Goal: Task Accomplishment & Management: Manage account settings

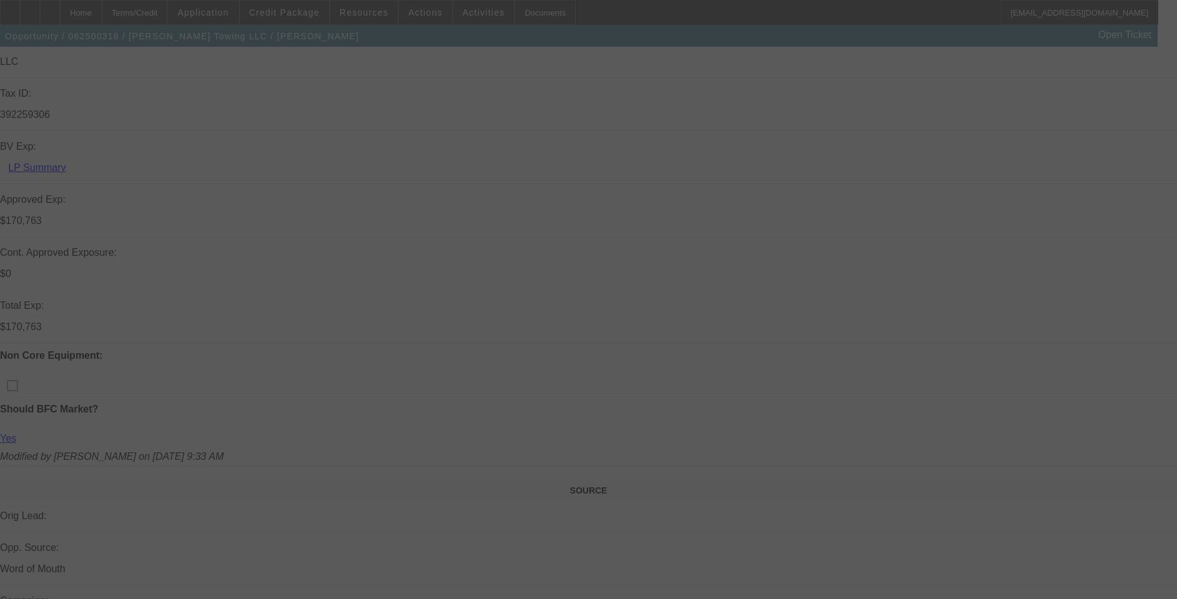
scroll to position [375, 0]
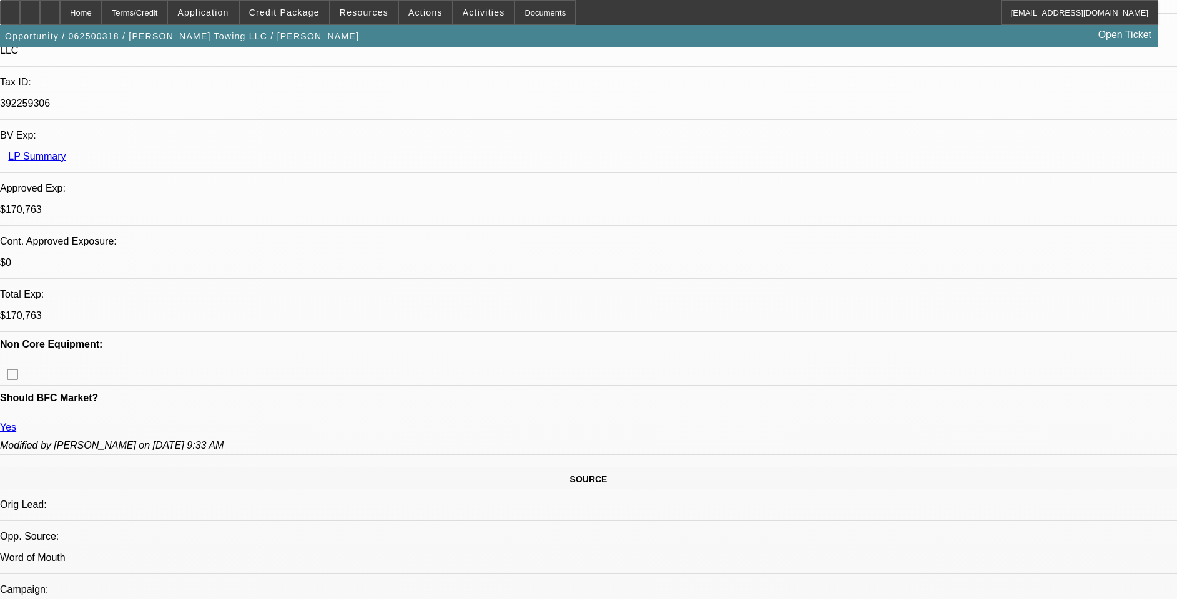
select select "0"
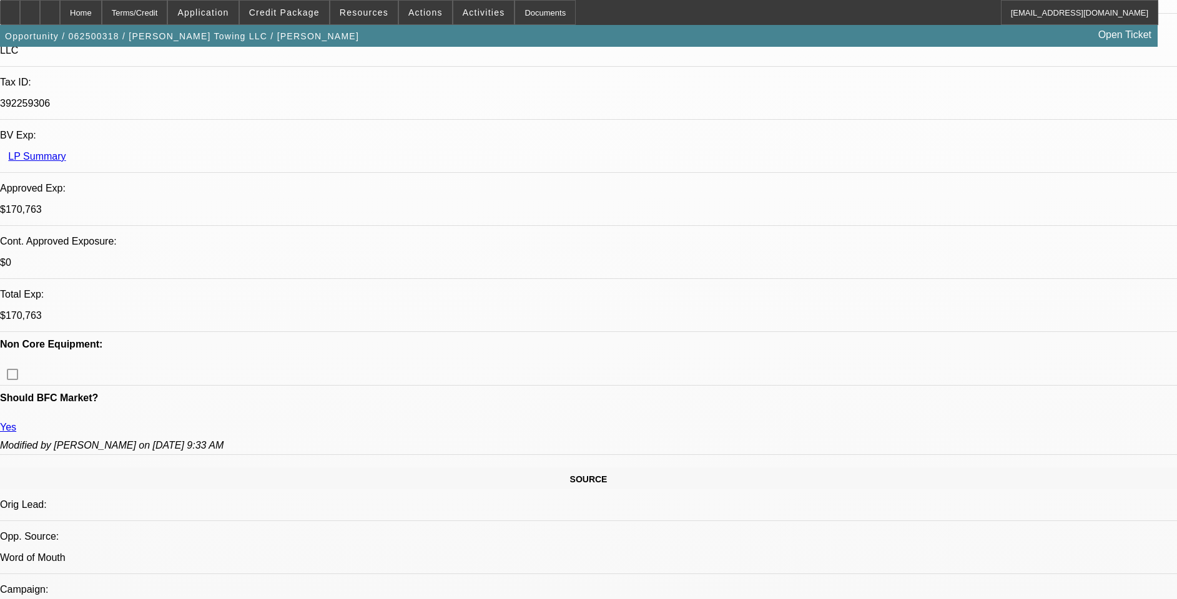
select select "0"
select select "1"
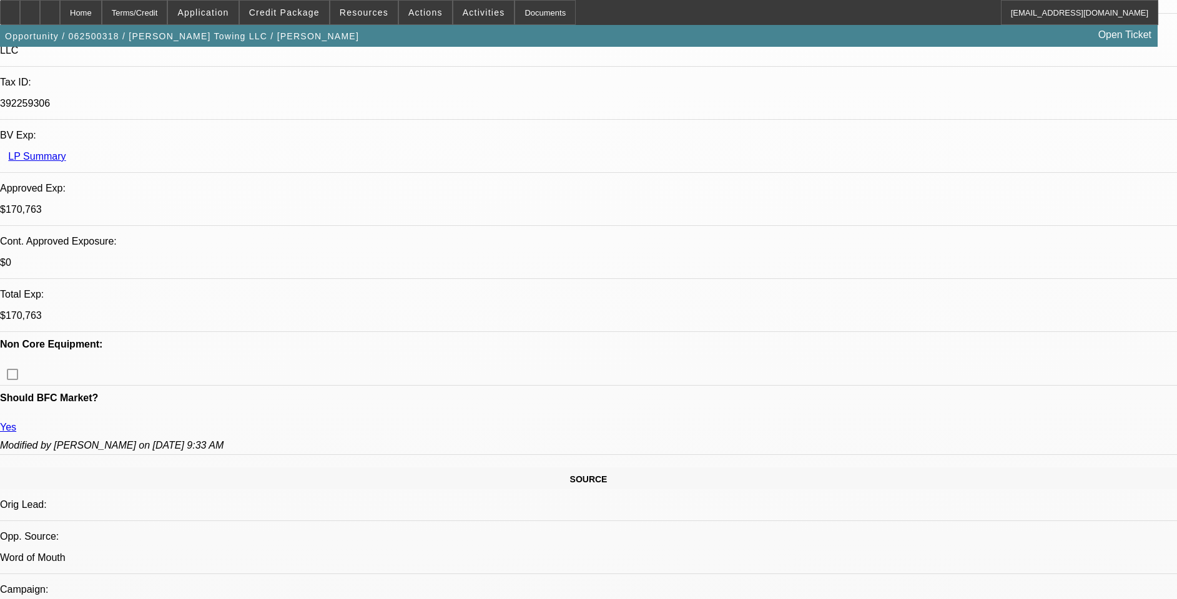
select select "2"
select select "6"
select select "1"
select select "2"
select select "6"
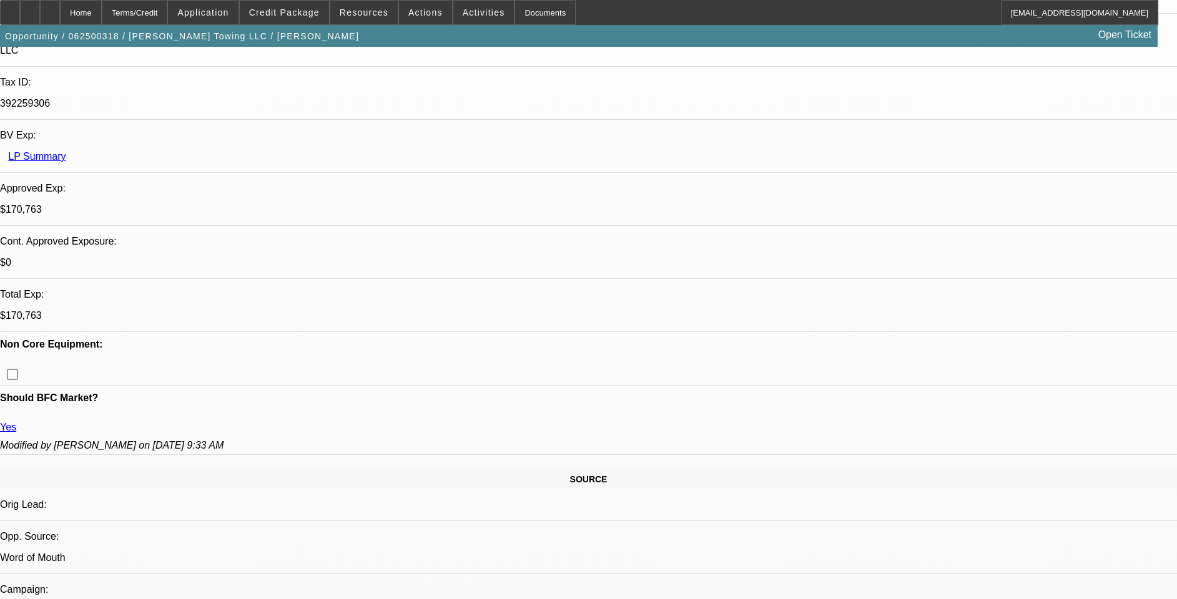
select select "1"
select select "2"
select select "6"
select select "1"
select select "2"
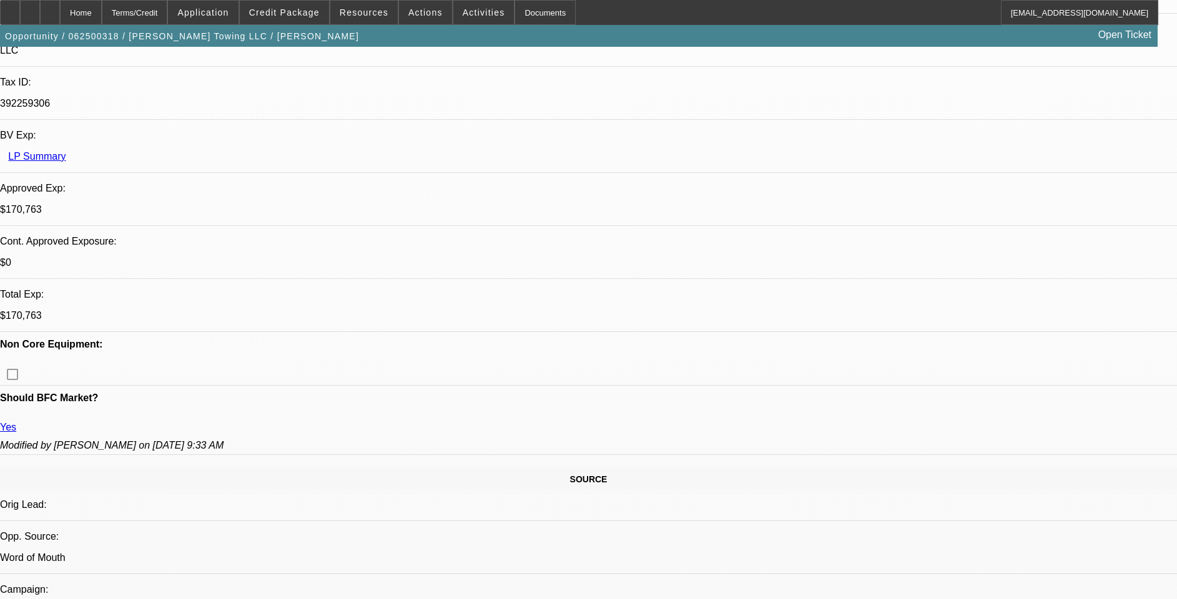
select select "6"
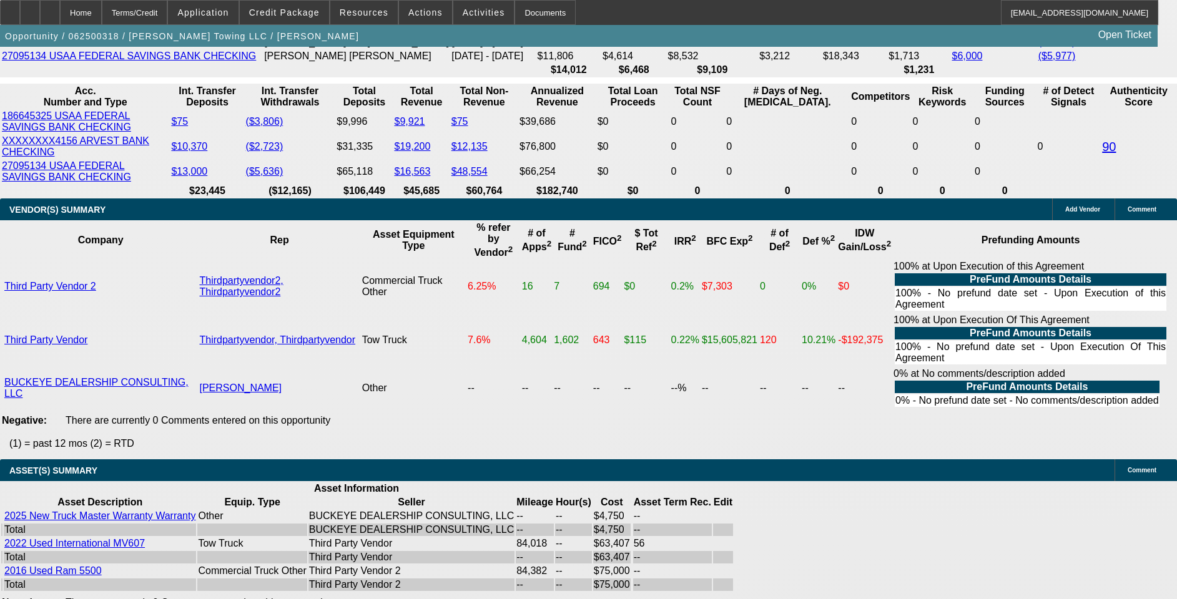
scroll to position [2553, 0]
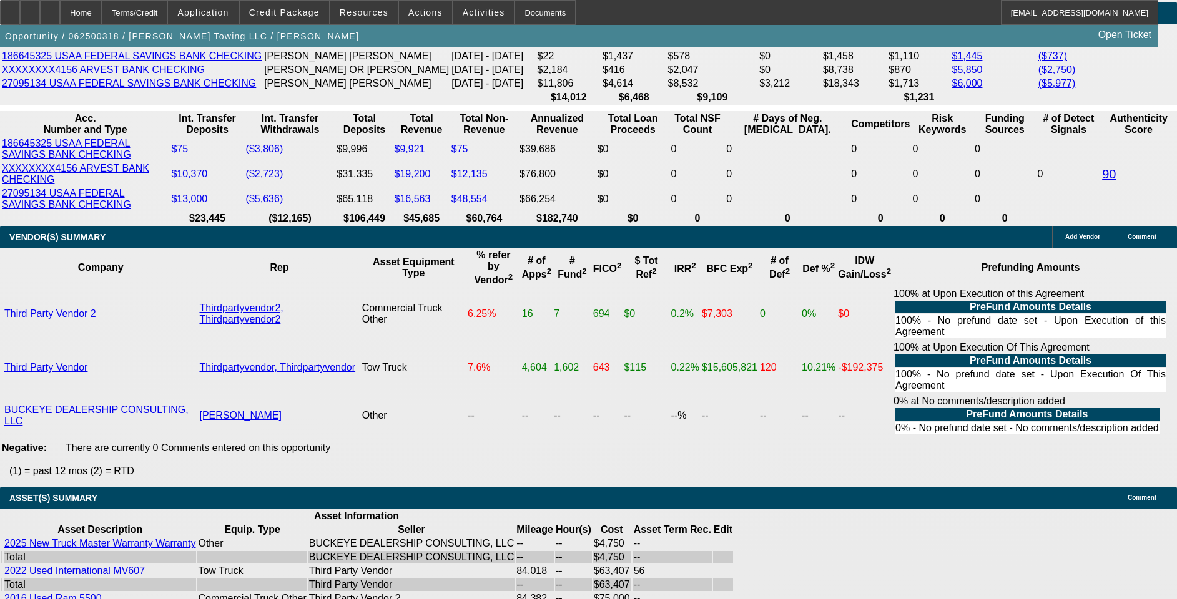
drag, startPoint x: 268, startPoint y: 188, endPoint x: 286, endPoint y: 187, distance: 18.1
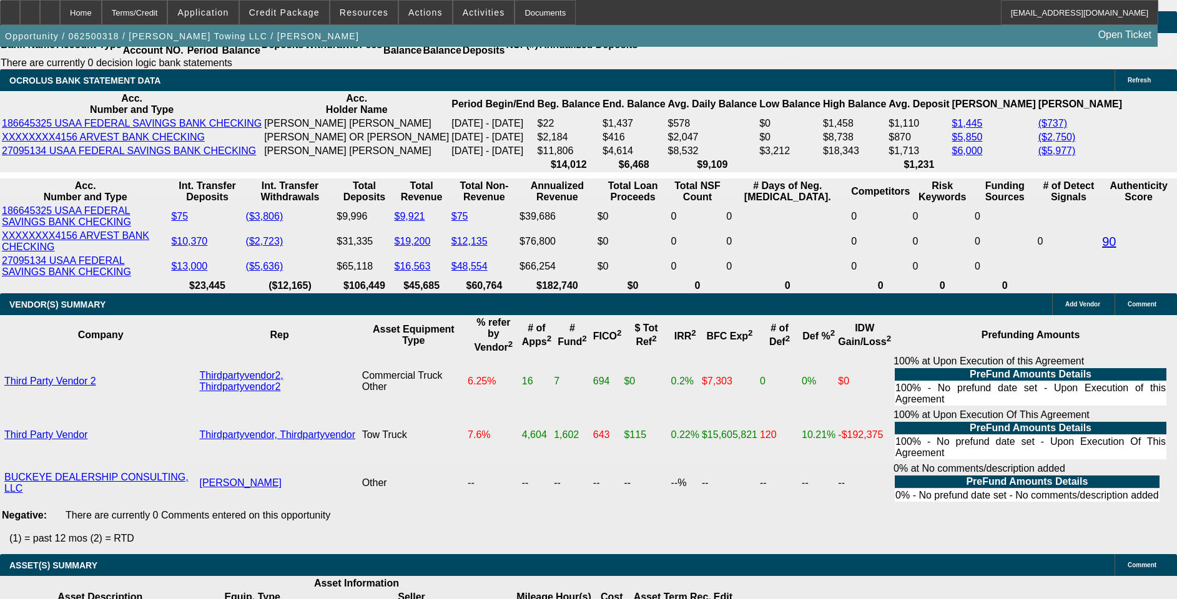
scroll to position [2459, 0]
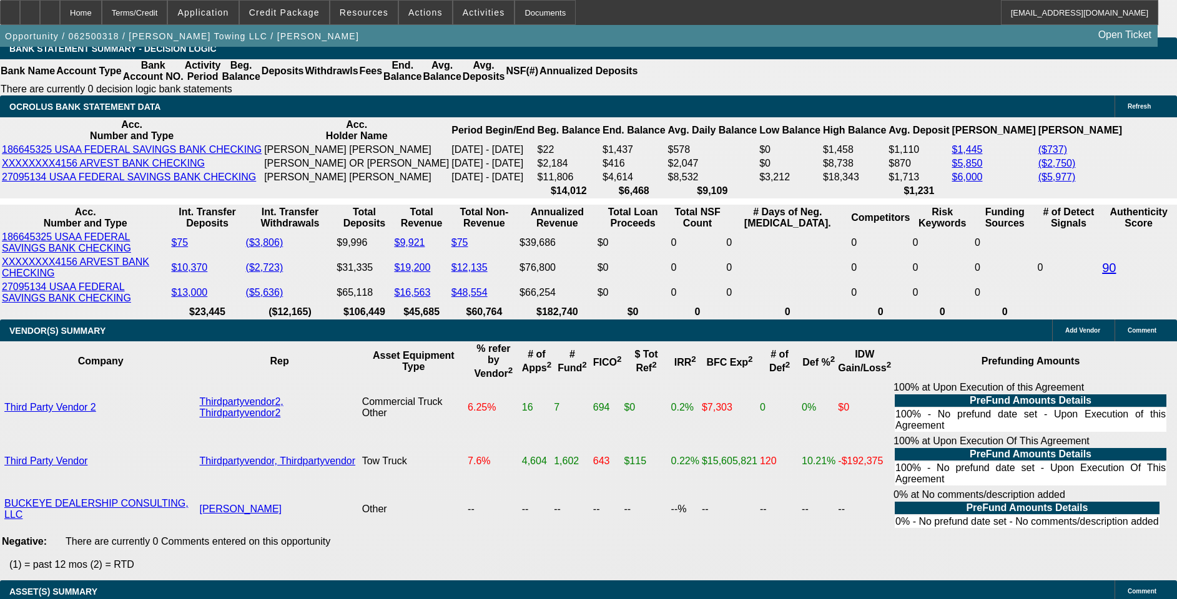
drag, startPoint x: 177, startPoint y: 274, endPoint x: 223, endPoint y: 275, distance: 46.8
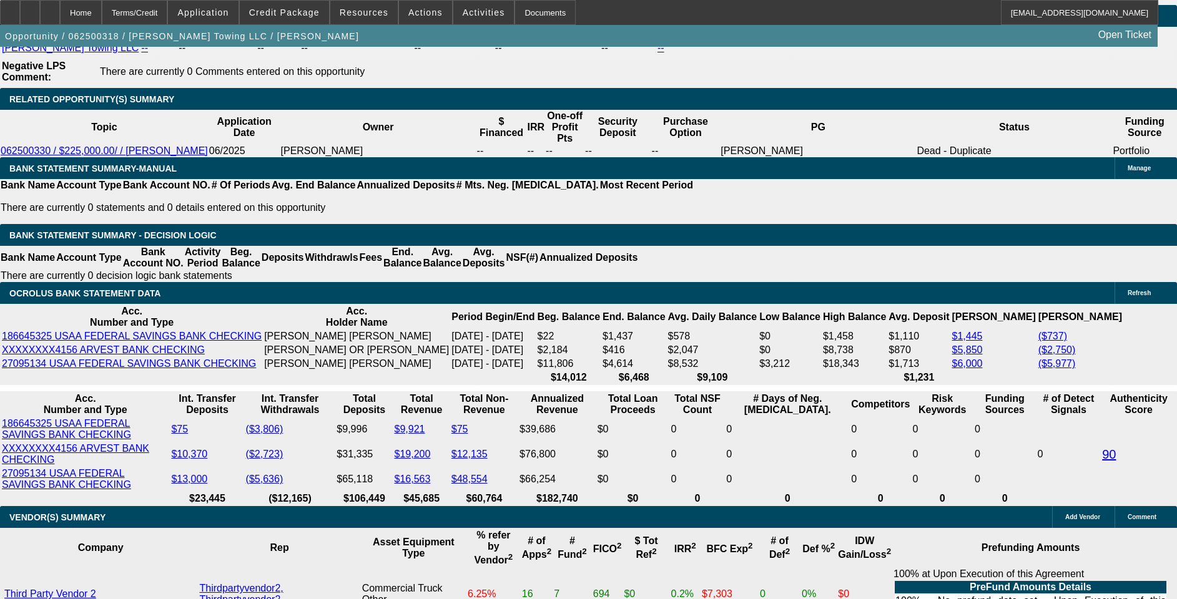
scroll to position [2272, 0]
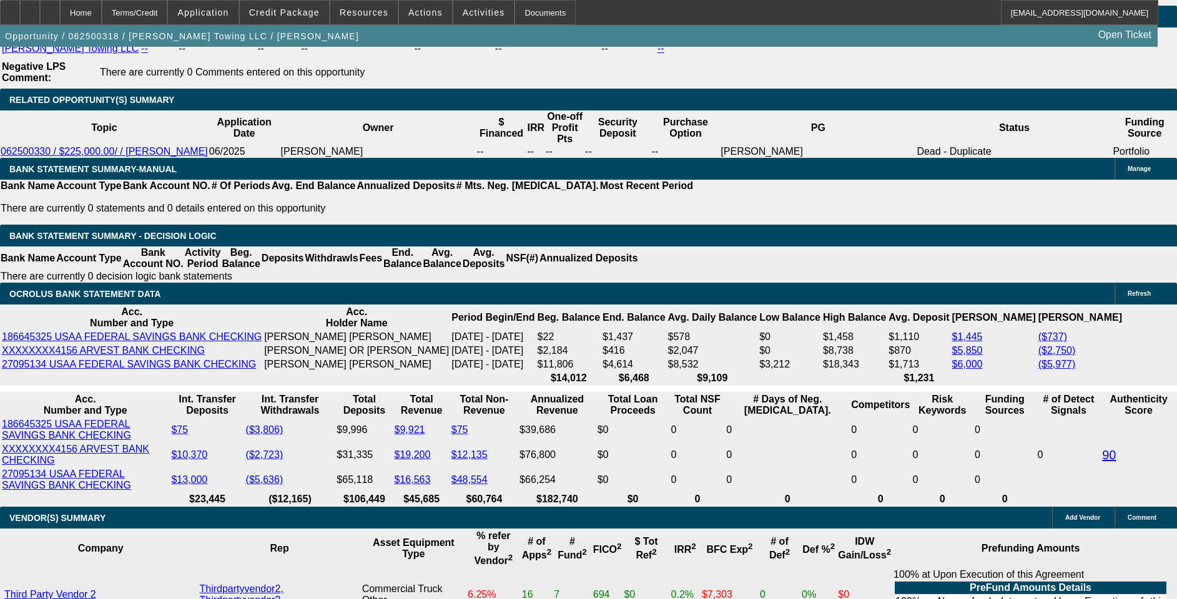
type input "$4,536.87"
drag, startPoint x: 171, startPoint y: 270, endPoint x: 256, endPoint y: 269, distance: 84.9
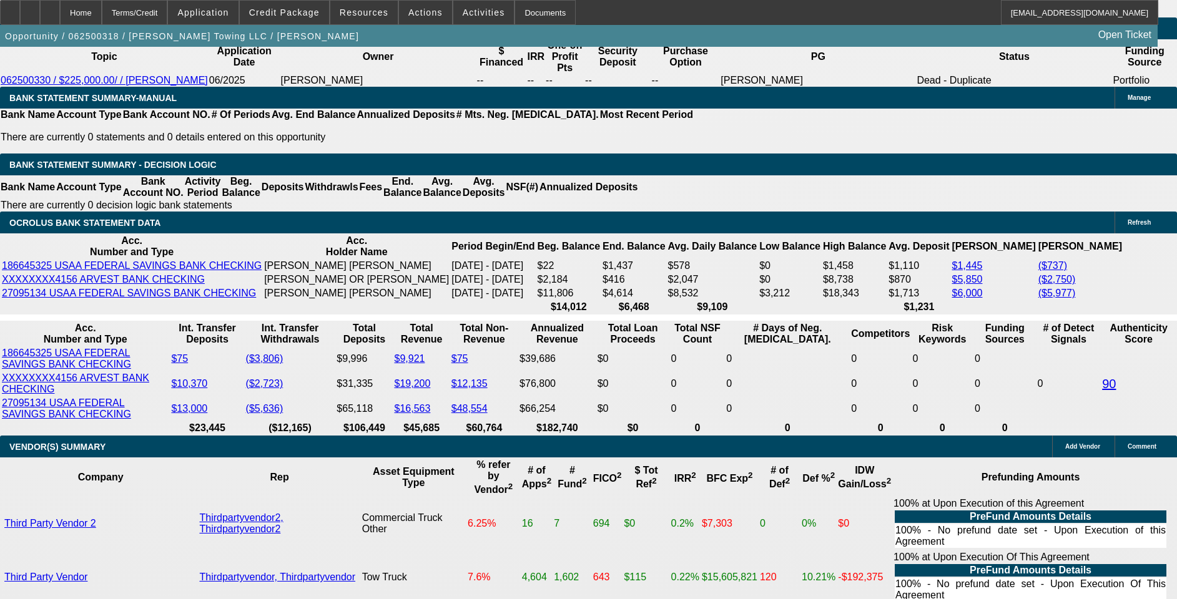
scroll to position [2341, 0]
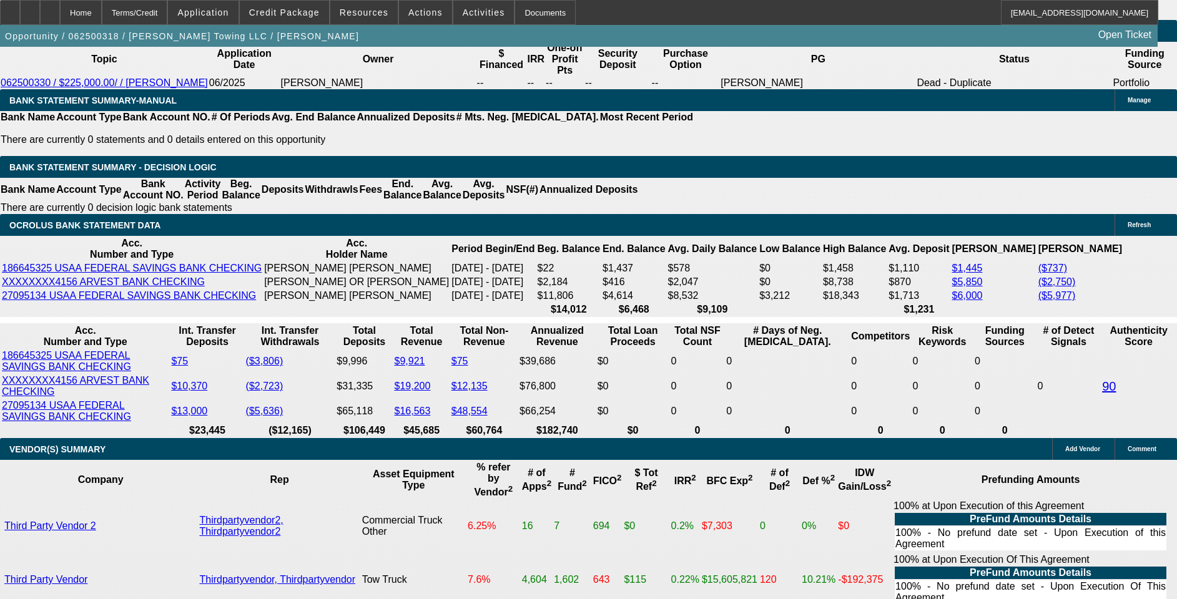
drag, startPoint x: 1075, startPoint y: 85, endPoint x: 1084, endPoint y: 77, distance: 11.5
drag, startPoint x: 828, startPoint y: 250, endPoint x: 1145, endPoint y: 254, distance: 317.1
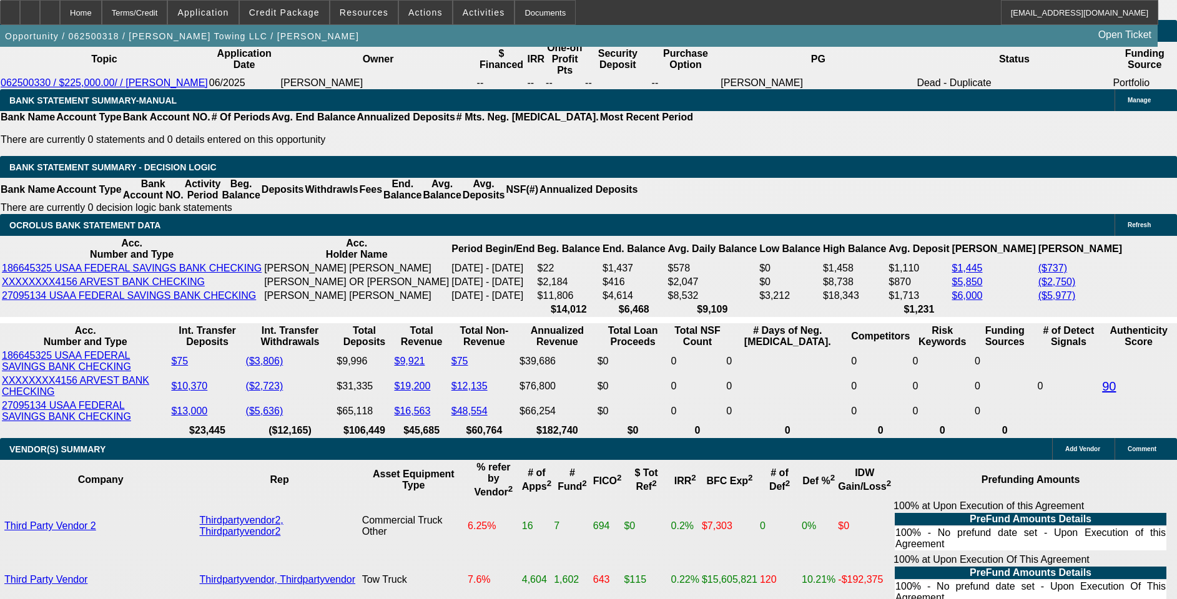
drag, startPoint x: 1138, startPoint y: 250, endPoint x: 875, endPoint y: 236, distance: 263.2
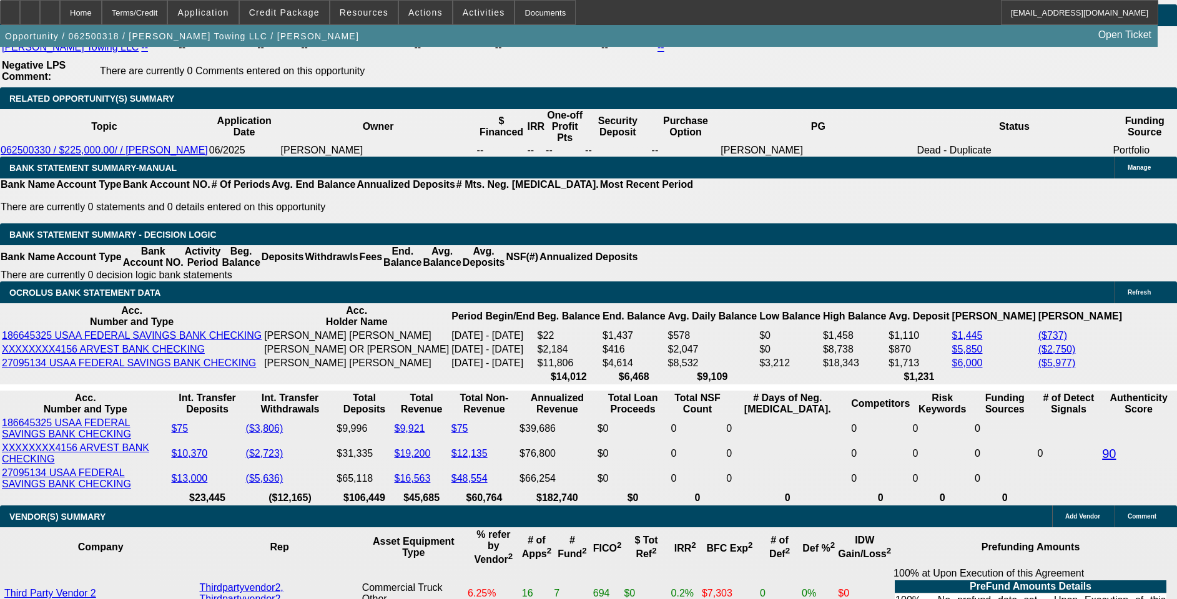
scroll to position [2247, 0]
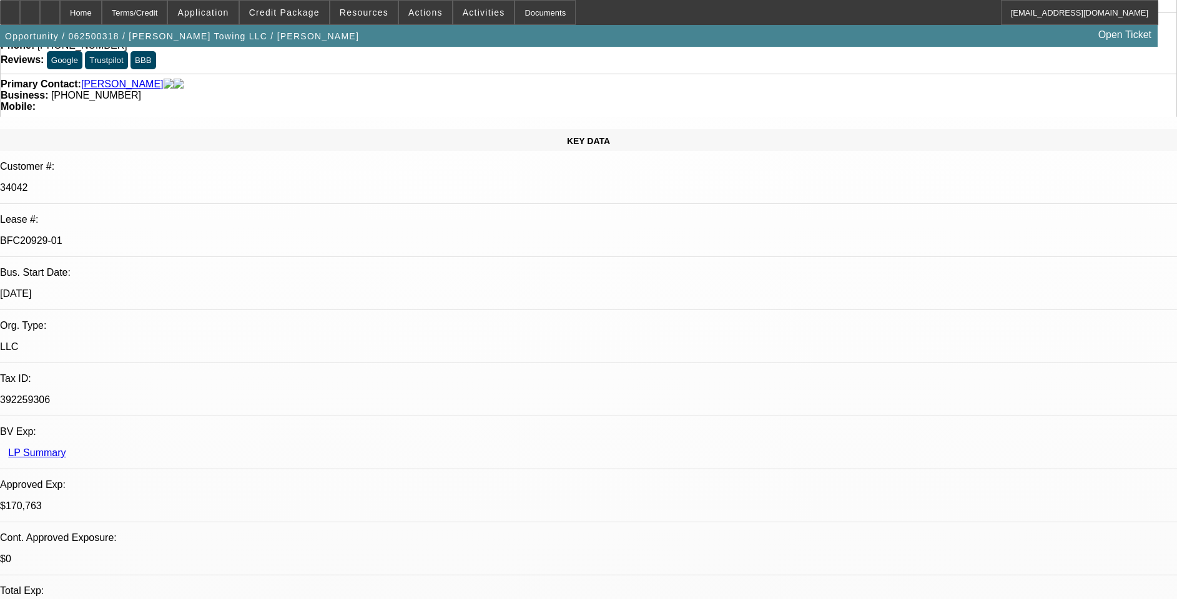
scroll to position [0, 0]
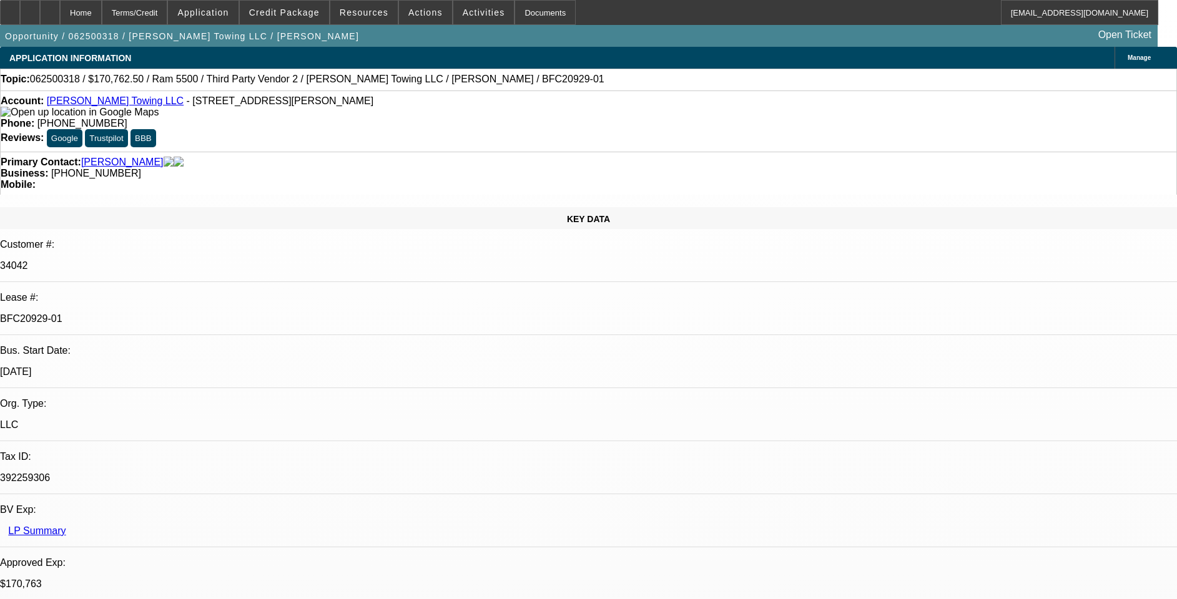
select select "0"
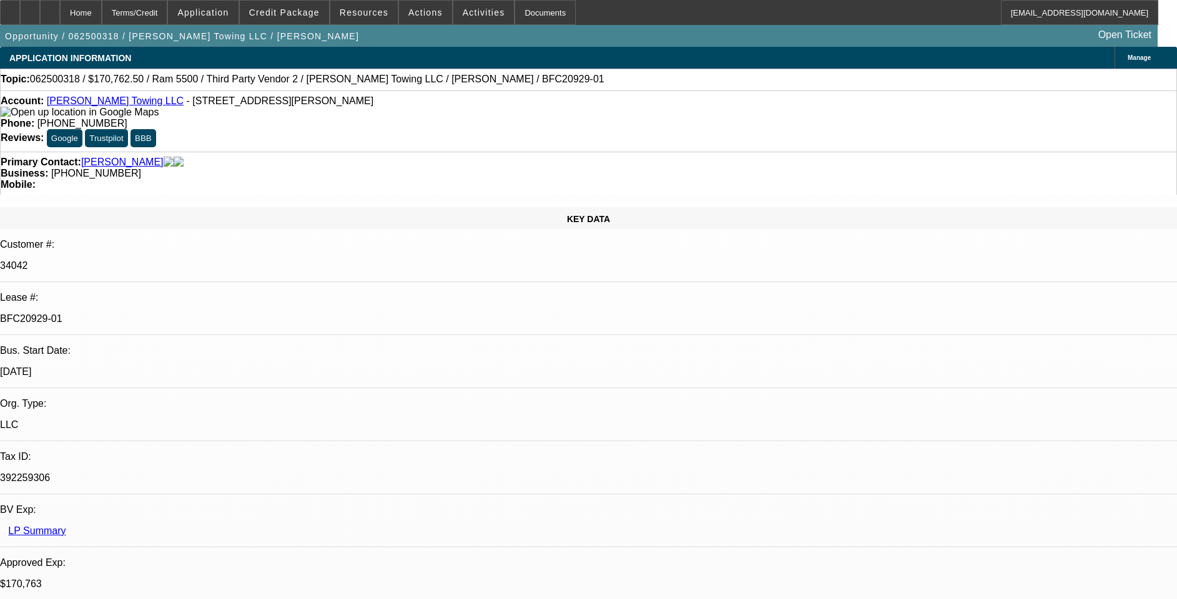
select select "0"
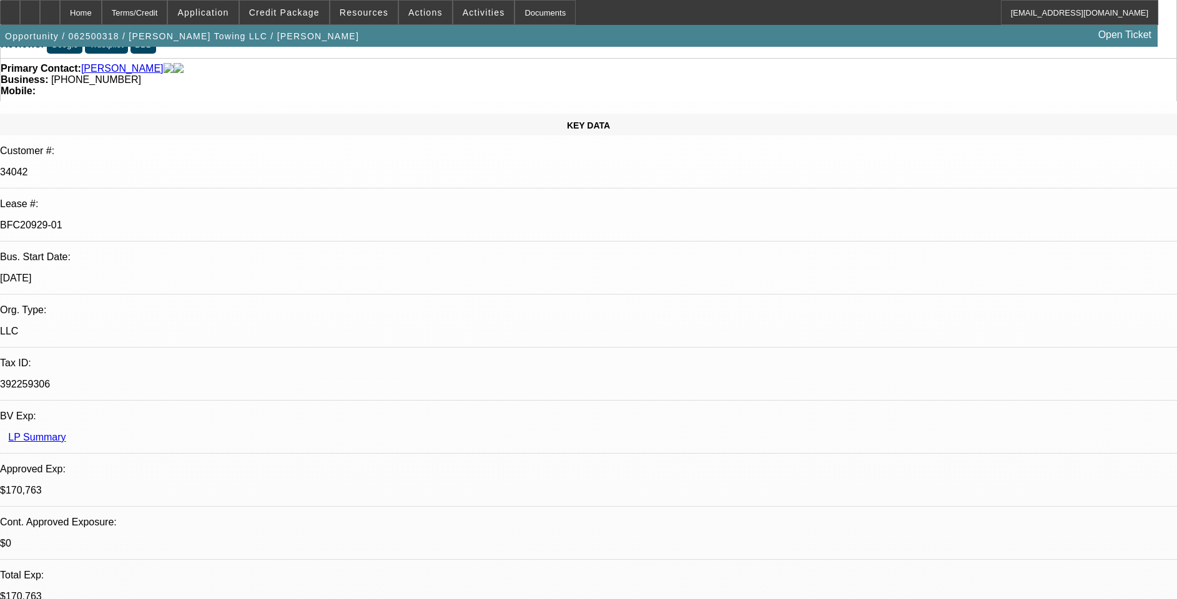
select select "1"
select select "2"
select select "6"
select select "1"
select select "2"
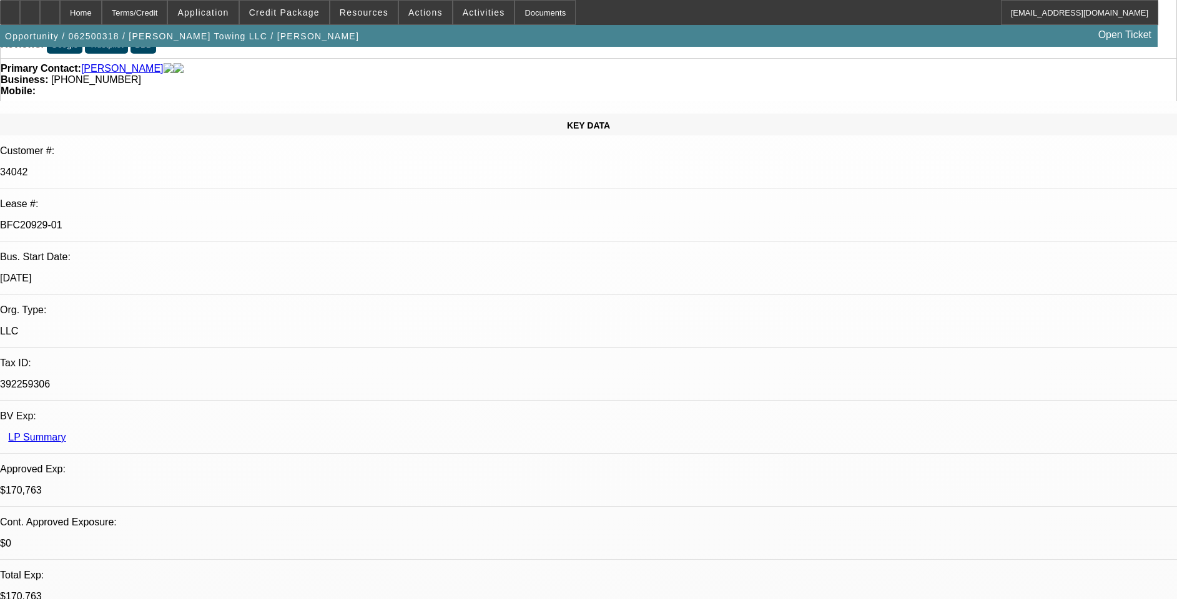
select select "6"
select select "1"
select select "2"
select select "6"
select select "1"
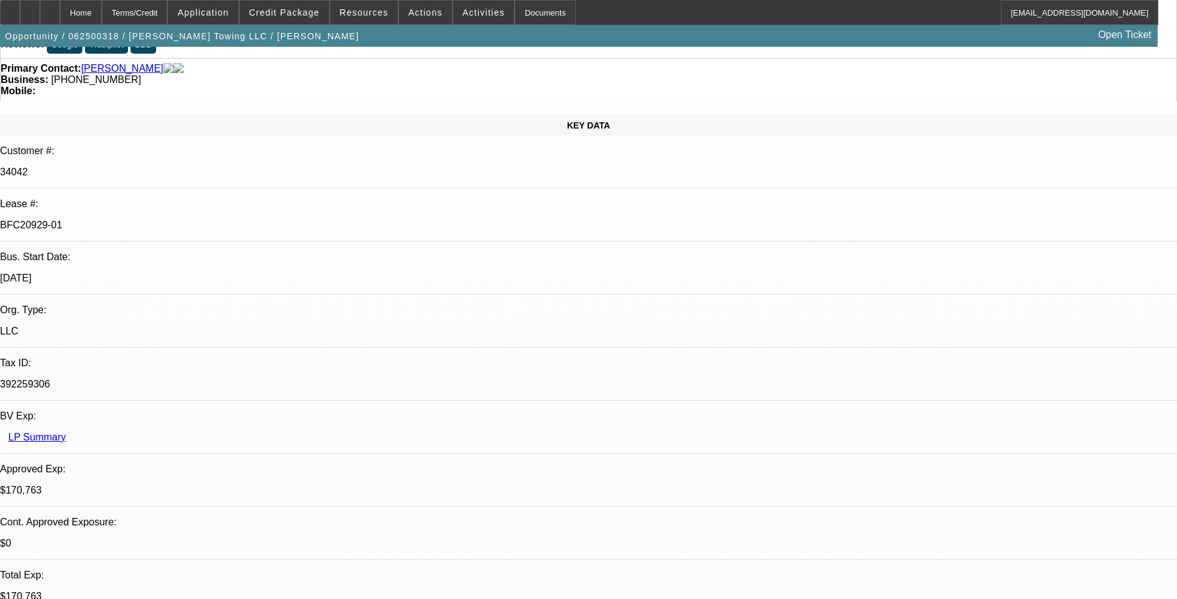
select select "2"
select select "6"
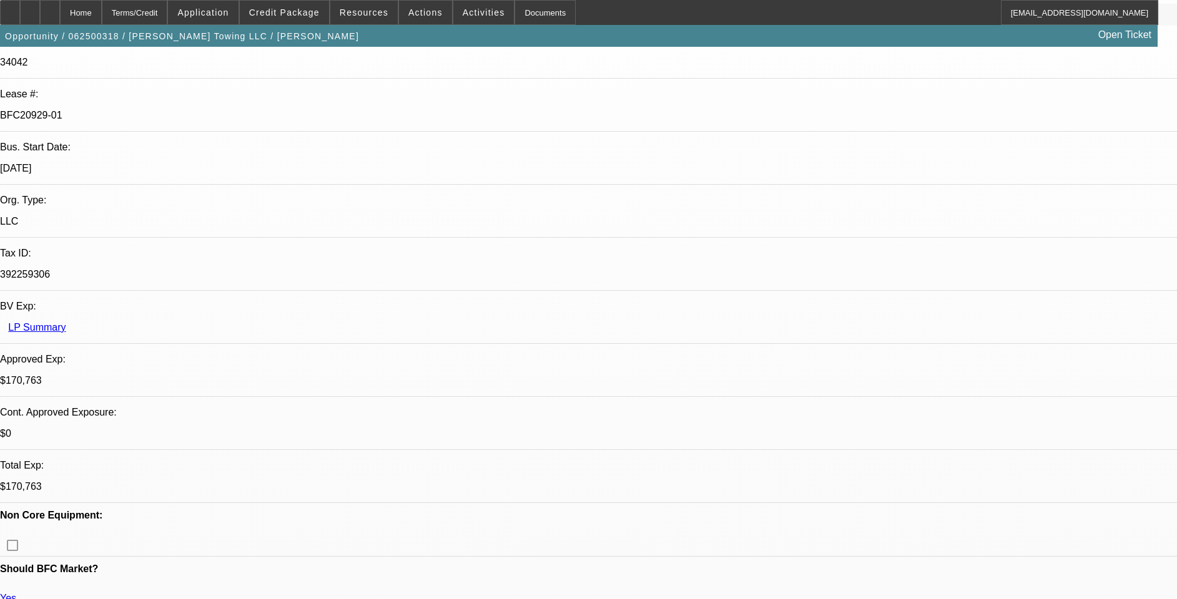
scroll to position [0, 0]
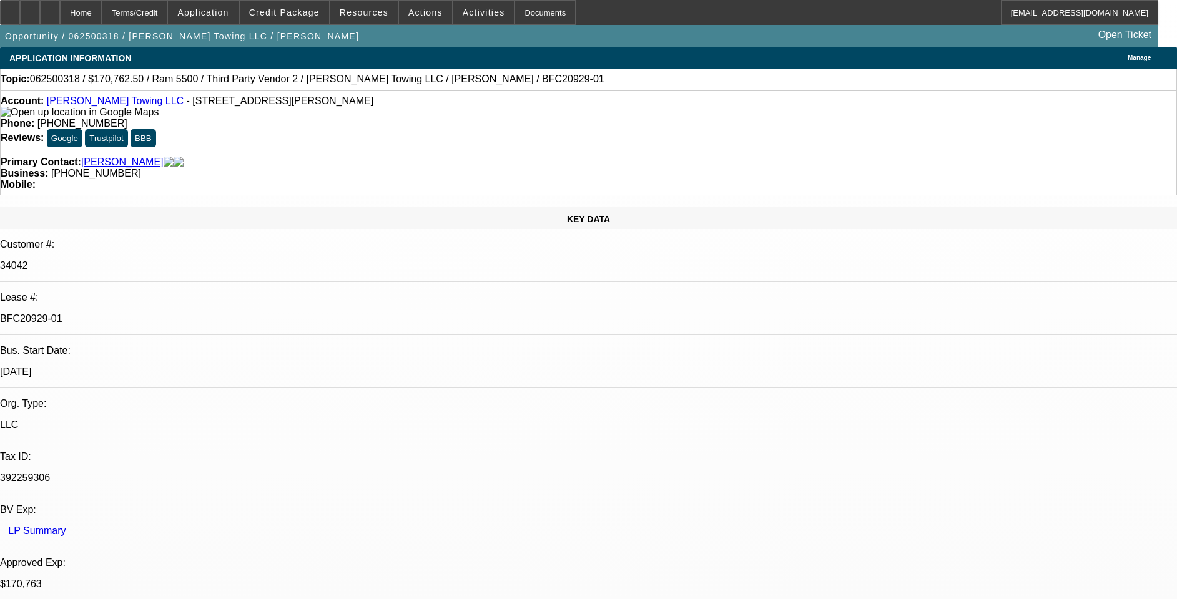
click at [106, 100] on link "[PERSON_NAME] Towing LLC" at bounding box center [115, 100] width 137 height 11
drag, startPoint x: 135, startPoint y: 106, endPoint x: 61, endPoint y: 105, distance: 73.7
click at [60, 105] on div "Account: [PERSON_NAME] Towing LLC - [STREET_ADDRESS][PERSON_NAME]" at bounding box center [588, 106] width 1175 height 22
drag, startPoint x: 242, startPoint y: 134, endPoint x: 231, endPoint y: 137, distance: 11.1
click at [242, 157] on div "Primary Contact: [PERSON_NAME]" at bounding box center [588, 162] width 1175 height 11
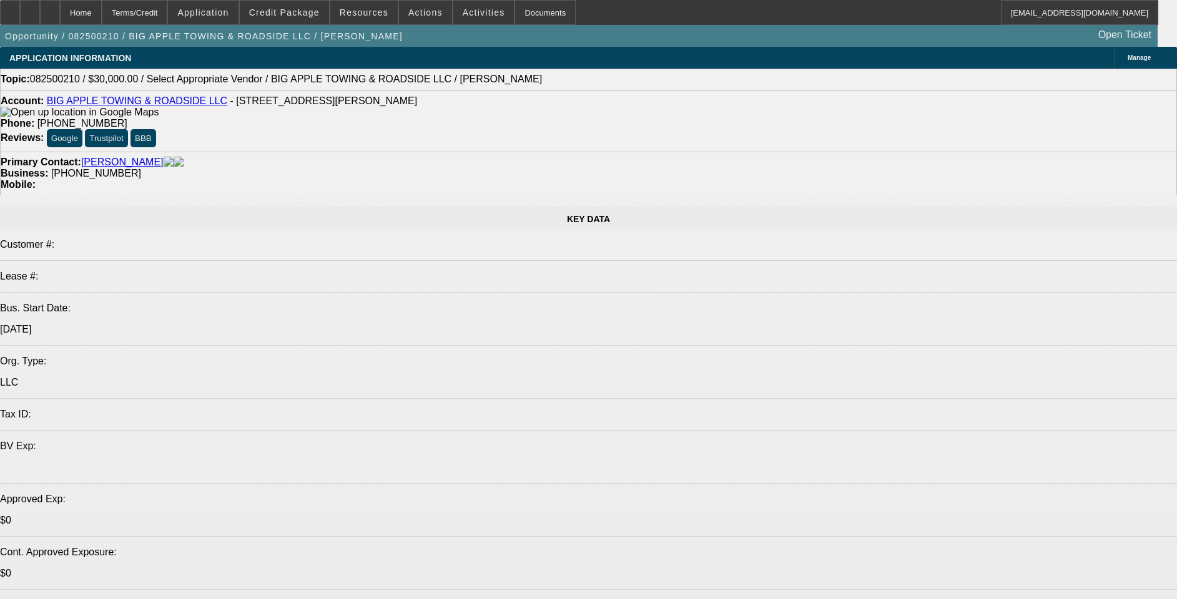
select select "0"
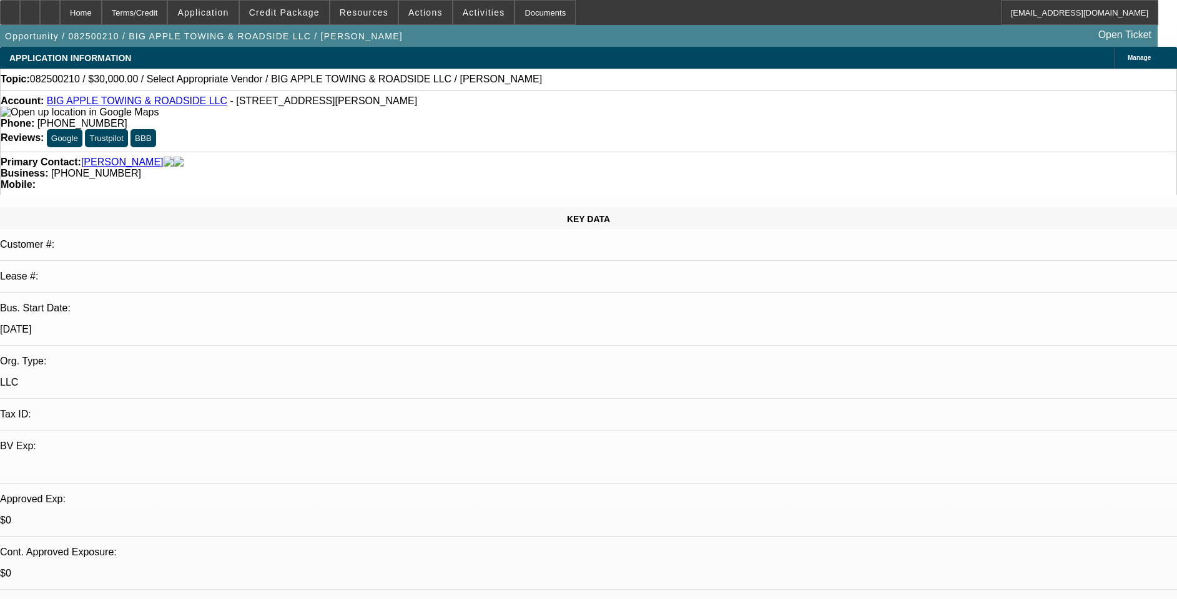
select select "2"
select select "0.1"
select select "1"
select select "2"
select select "4"
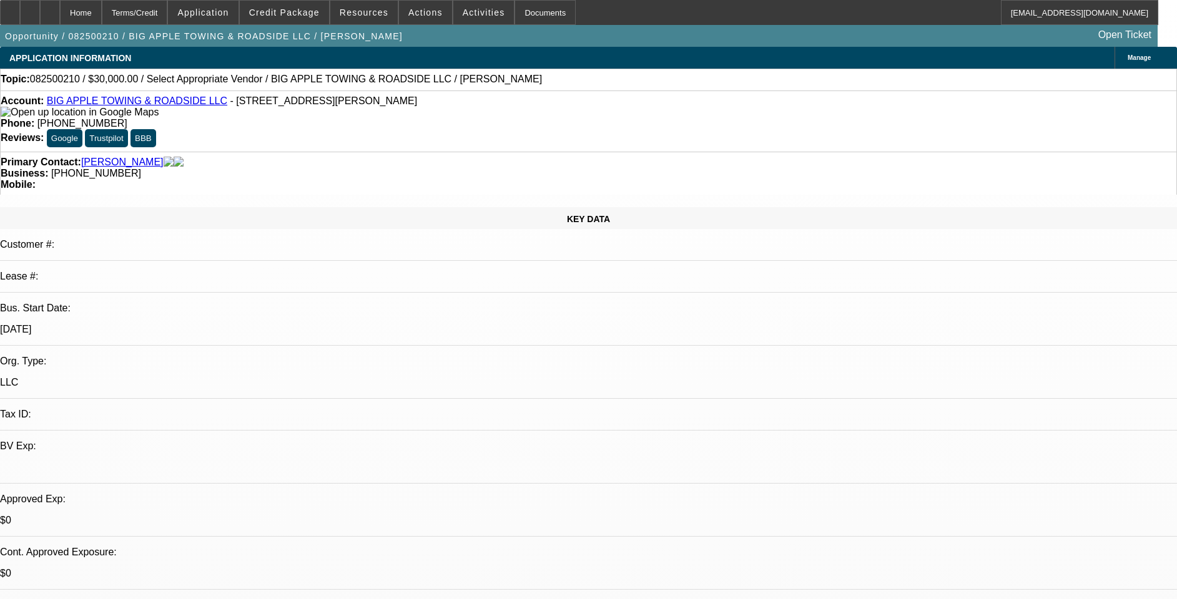
drag, startPoint x: 1011, startPoint y: 370, endPoint x: 1003, endPoint y: 371, distance: 8.2
drag, startPoint x: 1003, startPoint y: 371, endPoint x: 1062, endPoint y: 379, distance: 59.8
drag, startPoint x: 870, startPoint y: 358, endPoint x: 1062, endPoint y: 378, distance: 193.3
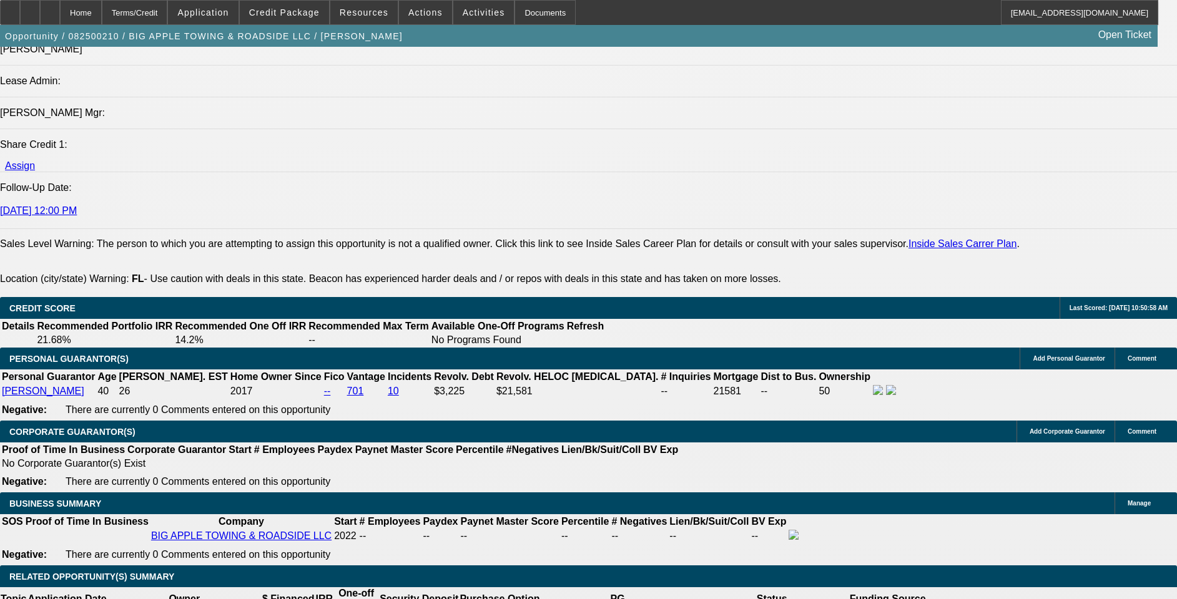
scroll to position [1592, 0]
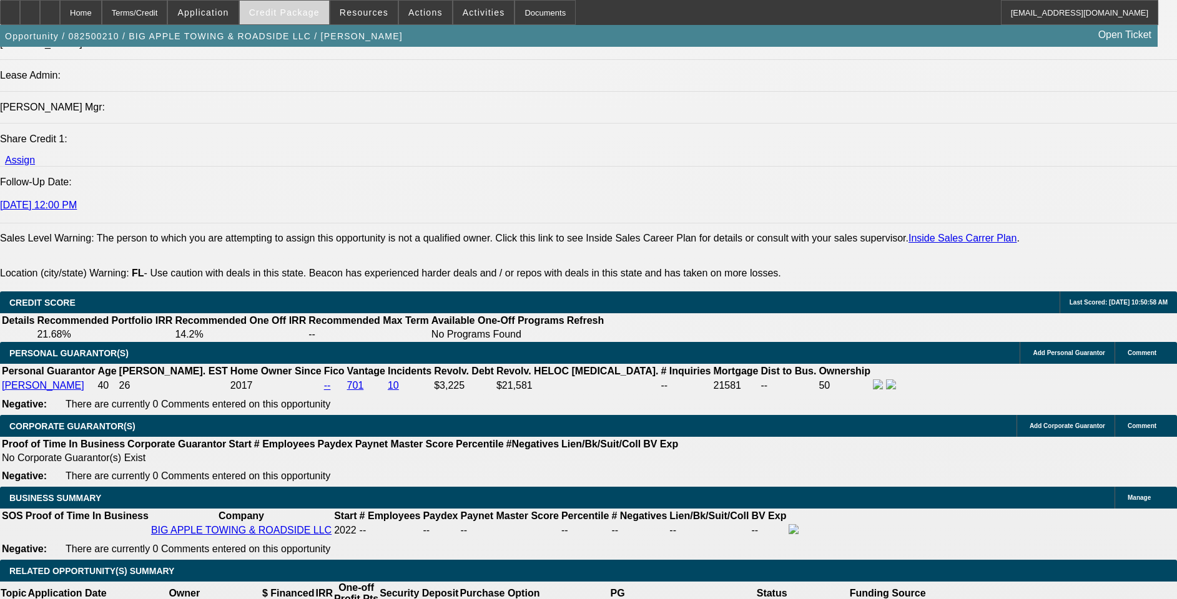
click at [292, 15] on span "Credit Package" at bounding box center [284, 12] width 71 height 10
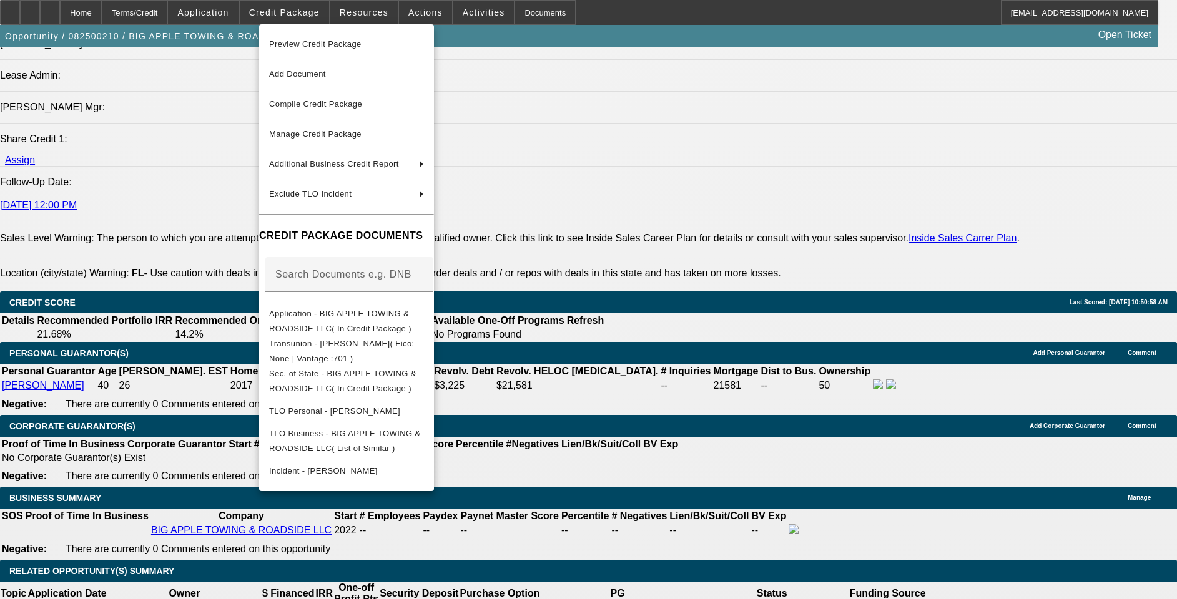
click at [709, 370] on div at bounding box center [588, 299] width 1177 height 599
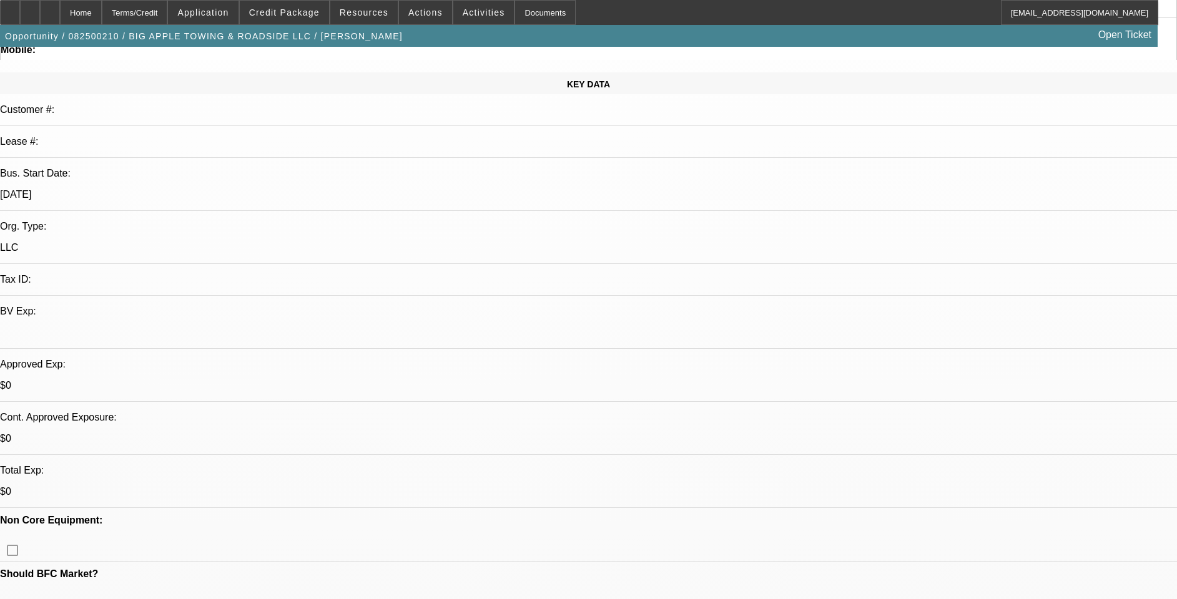
scroll to position [94, 0]
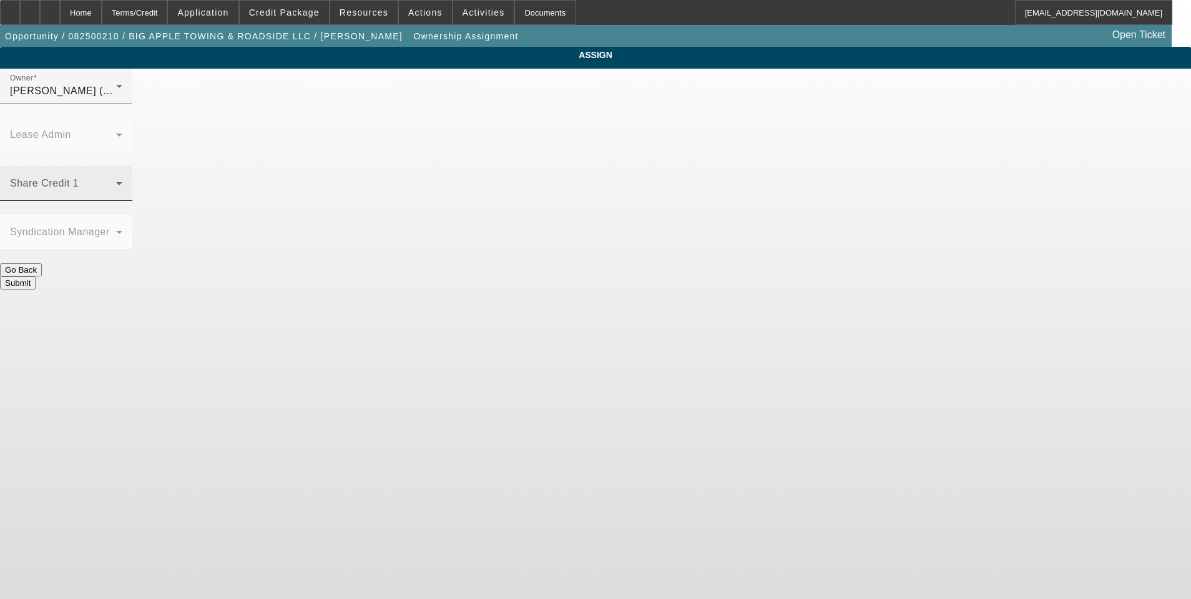
click at [127, 176] on icon at bounding box center [119, 183] width 15 height 15
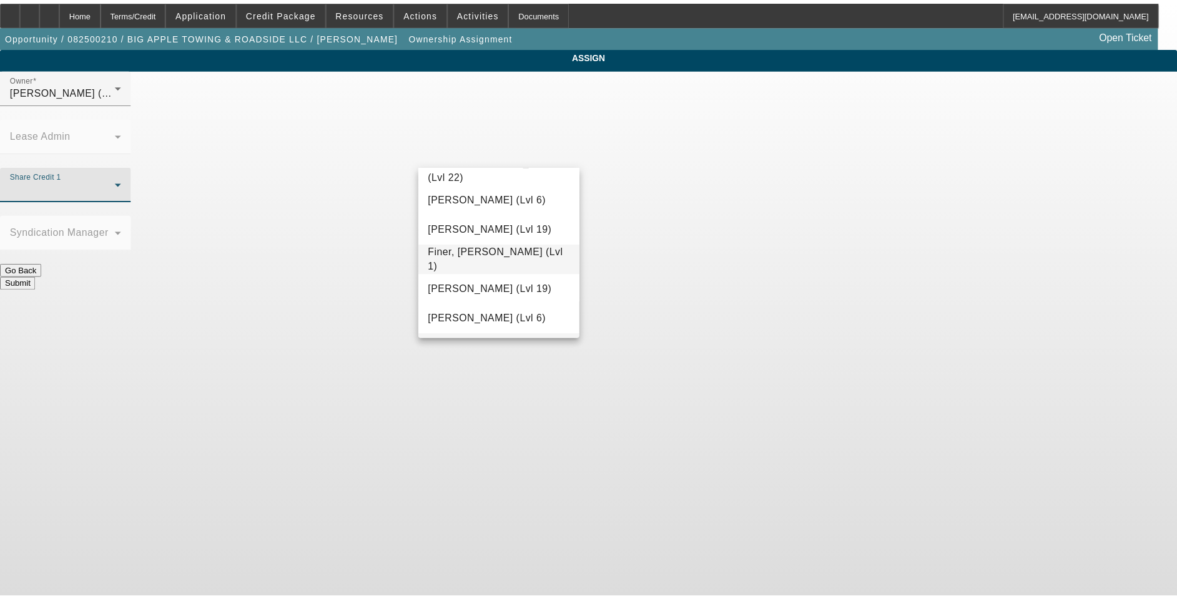
scroll to position [376, 0]
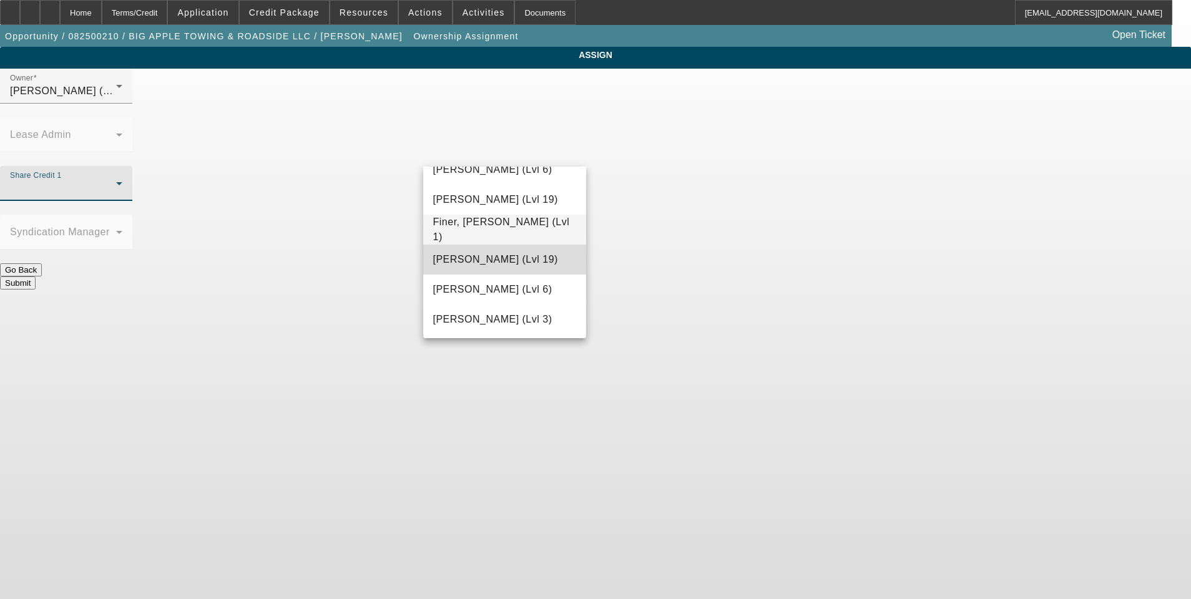
click at [529, 262] on span "Fiumetto, Daniel (Lvl 19)" at bounding box center [495, 259] width 125 height 15
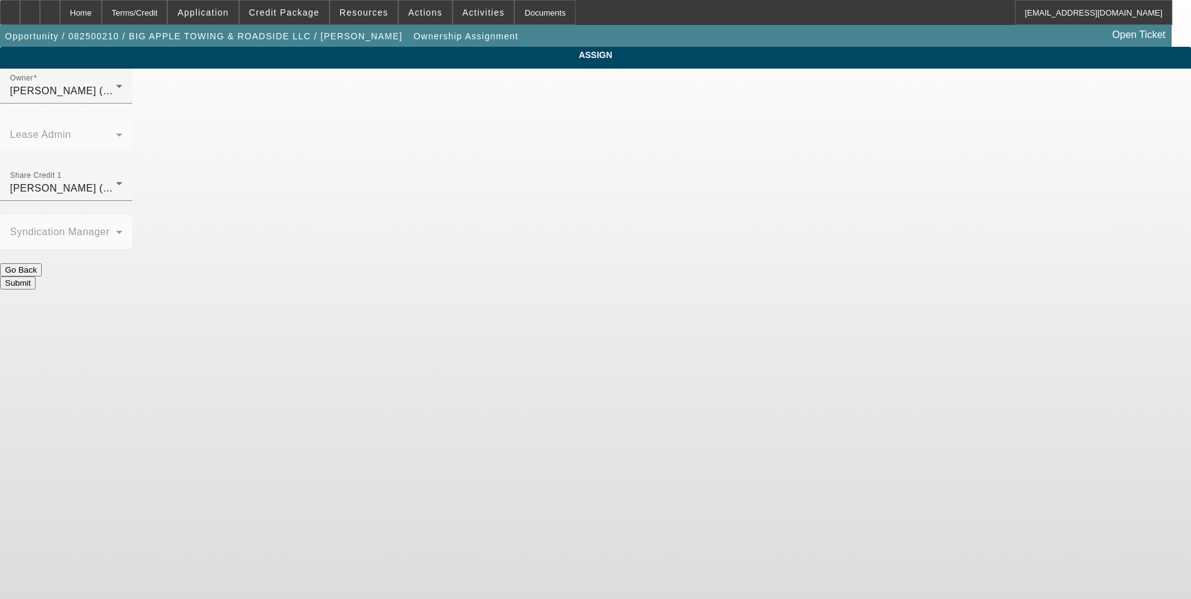
click at [36, 277] on button "Submit" at bounding box center [18, 283] width 36 height 13
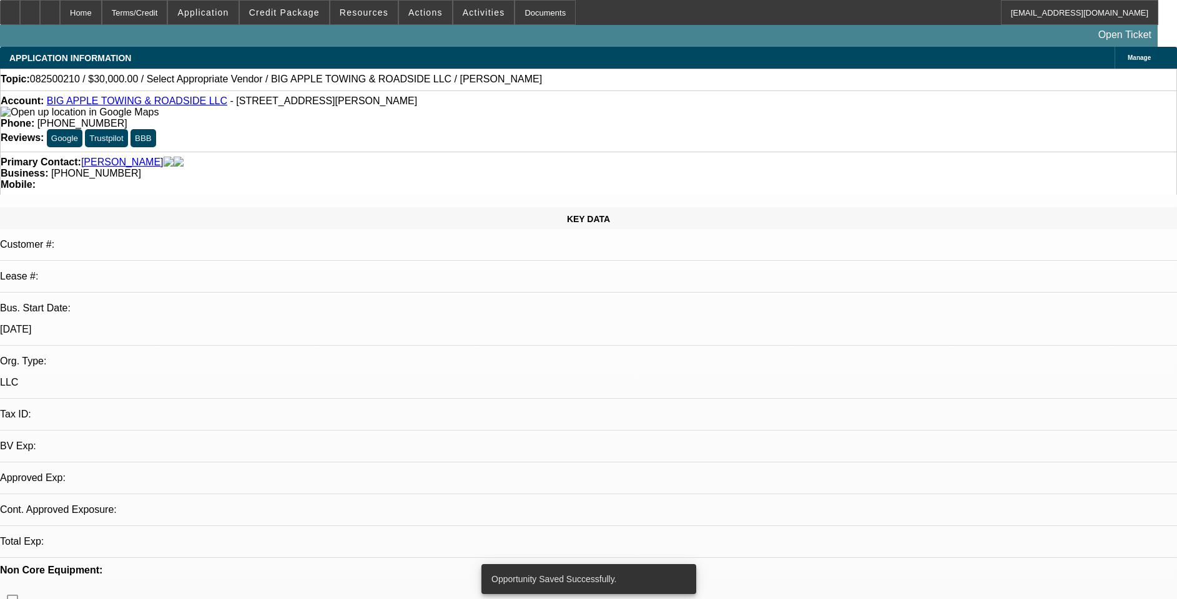
select select "0"
select select "2"
select select "0.1"
select select "4"
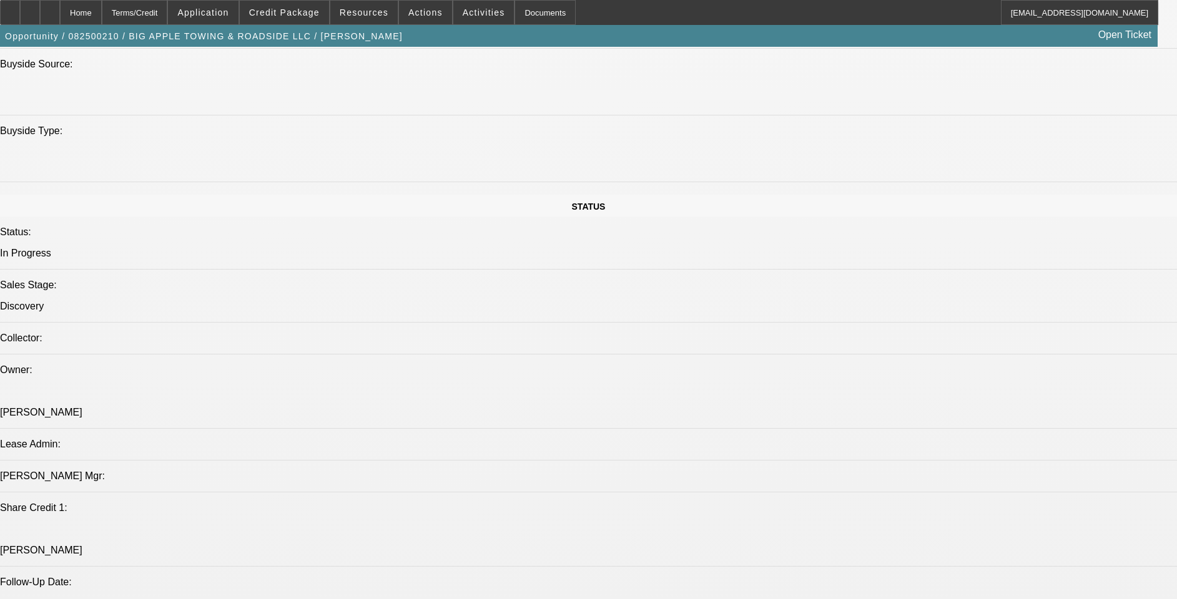
scroll to position [1311, 0]
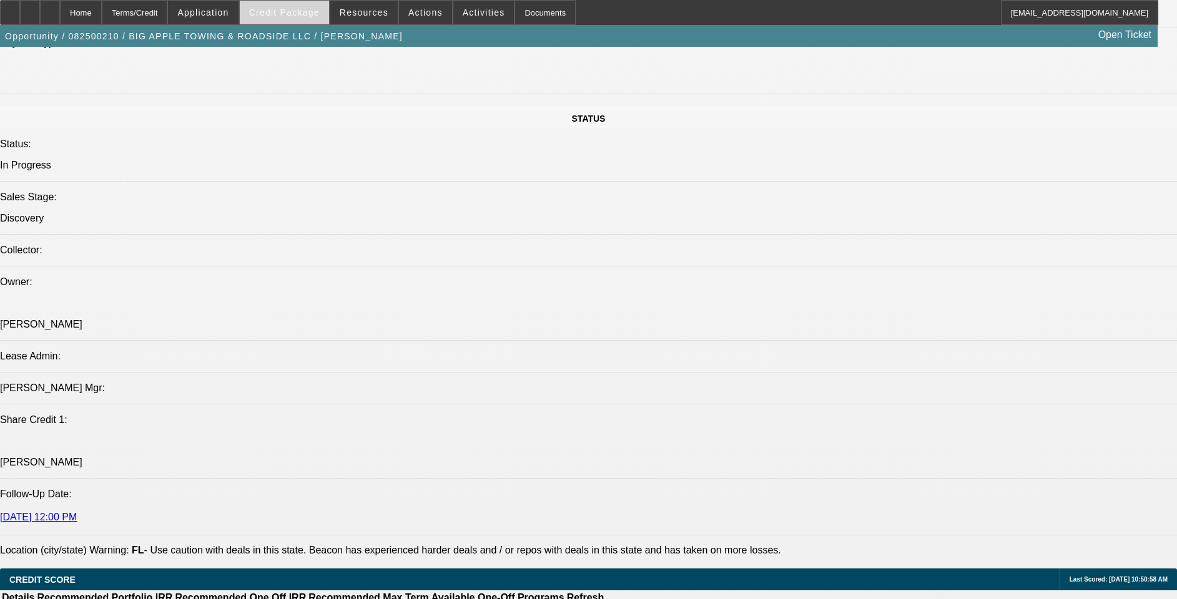
click at [326, 17] on span at bounding box center [284, 13] width 89 height 30
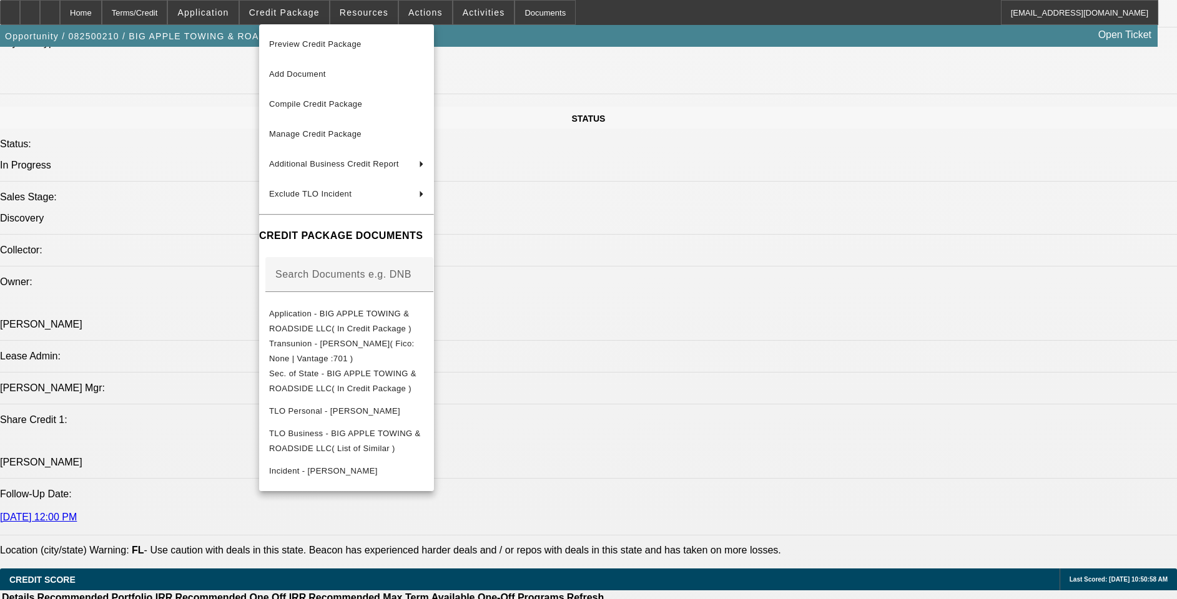
drag, startPoint x: 977, startPoint y: 134, endPoint x: 976, endPoint y: 144, distance: 10.2
click at [977, 135] on div at bounding box center [588, 299] width 1177 height 599
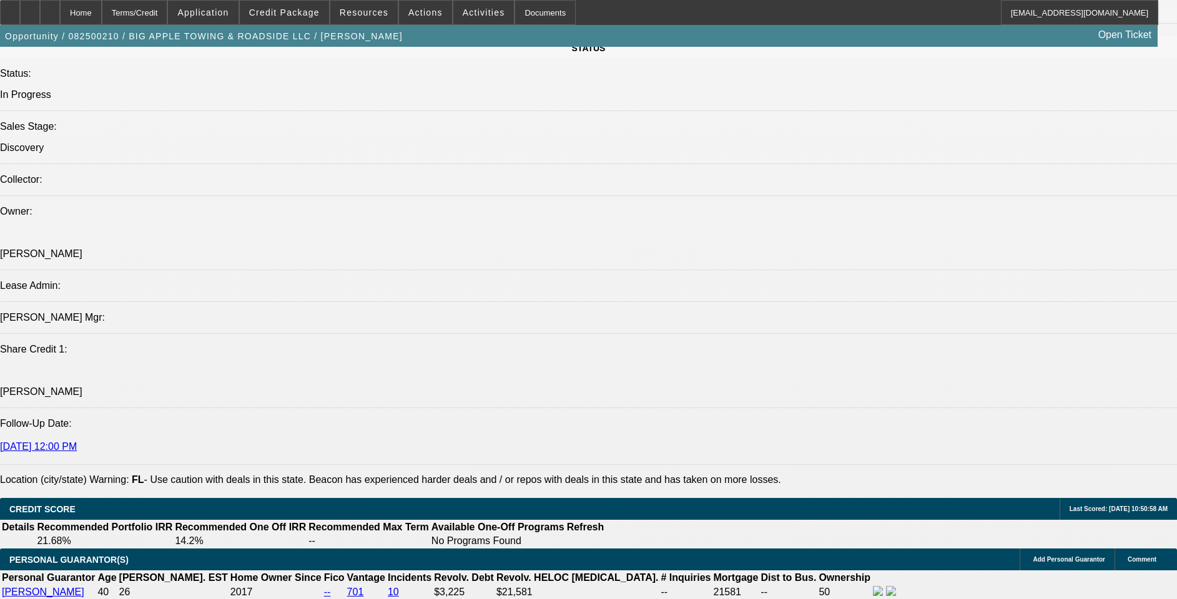
scroll to position [1498, 0]
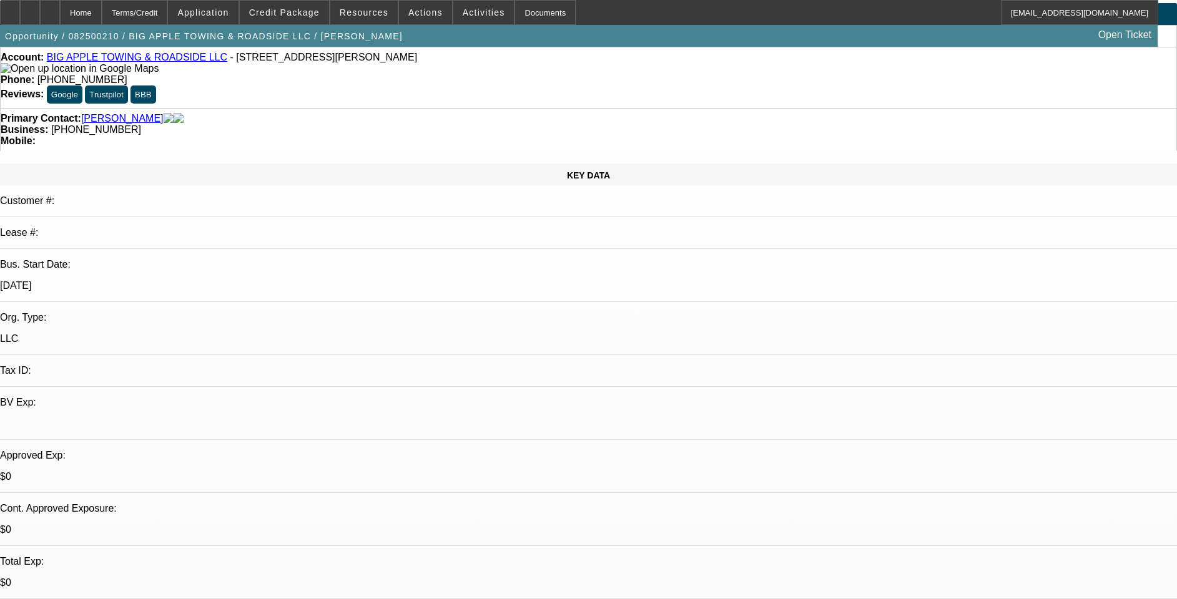
scroll to position [0, 0]
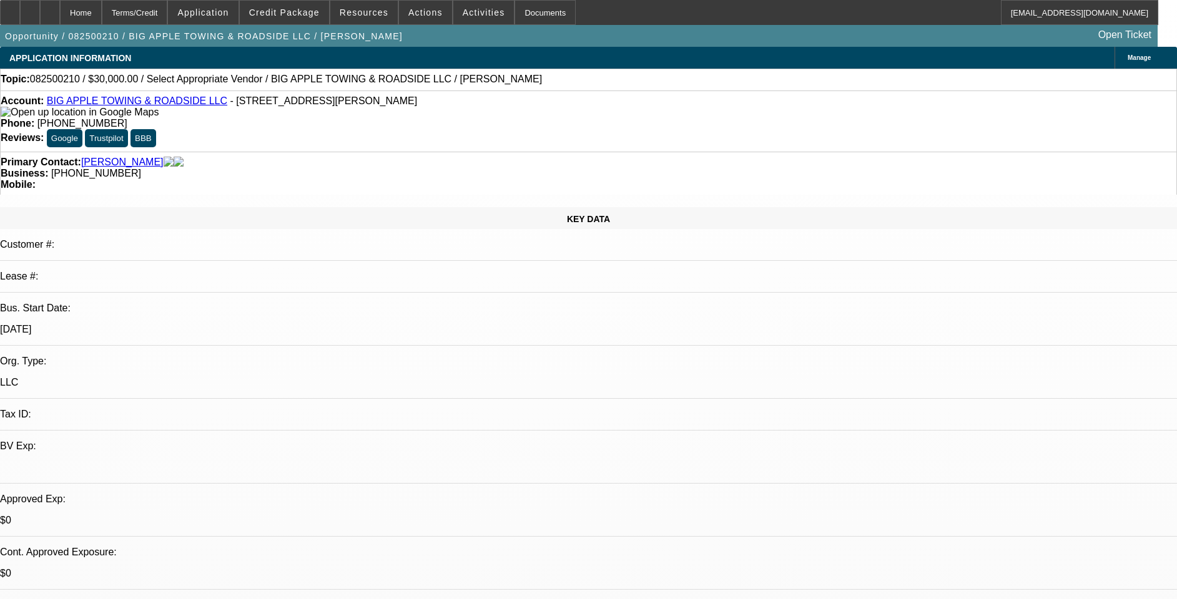
drag, startPoint x: 839, startPoint y: 356, endPoint x: 906, endPoint y: 358, distance: 66.8
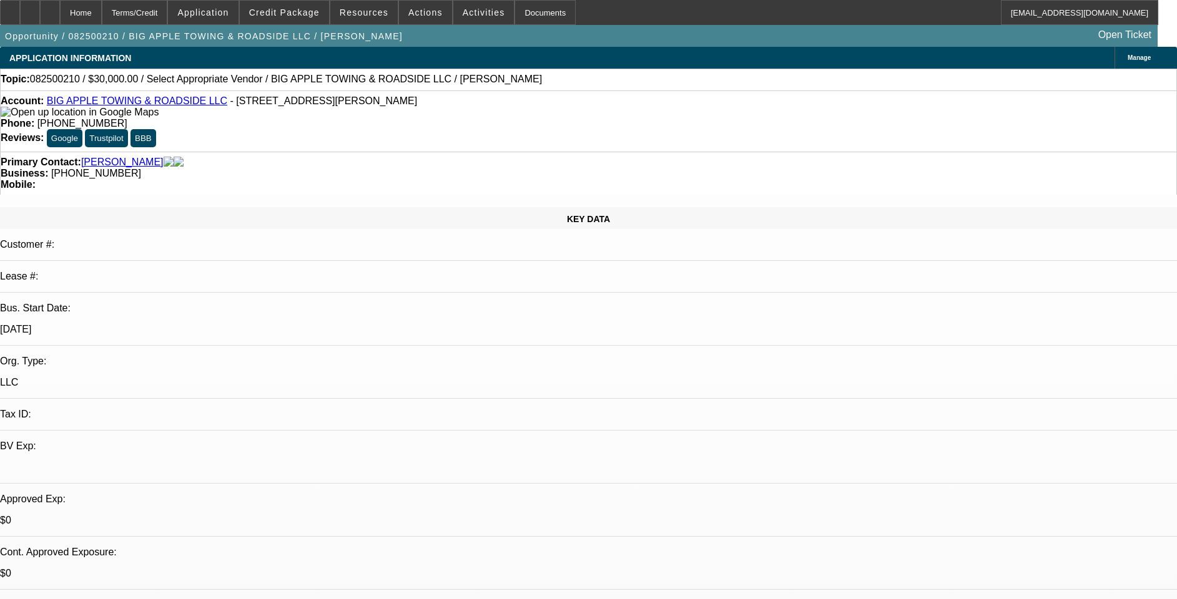
drag, startPoint x: 901, startPoint y: 358, endPoint x: 920, endPoint y: 358, distance: 18.7
drag, startPoint x: 194, startPoint y: 226, endPoint x: 140, endPoint y: 234, distance: 54.3
click at [140, 324] on div "5/1/22" at bounding box center [588, 329] width 1177 height 11
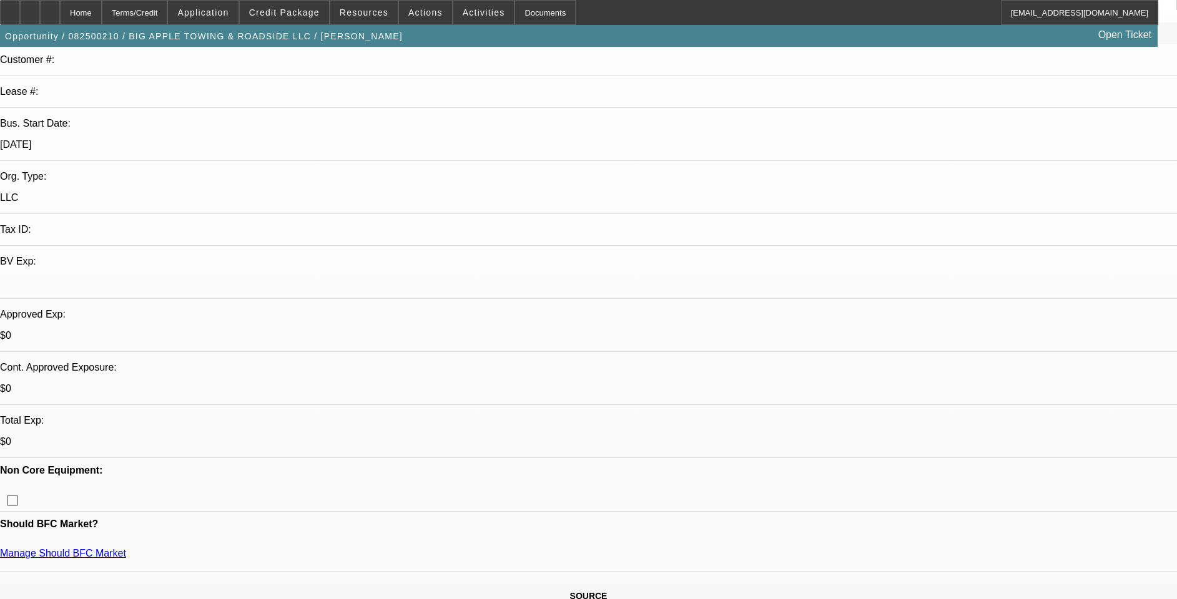
scroll to position [187, 0]
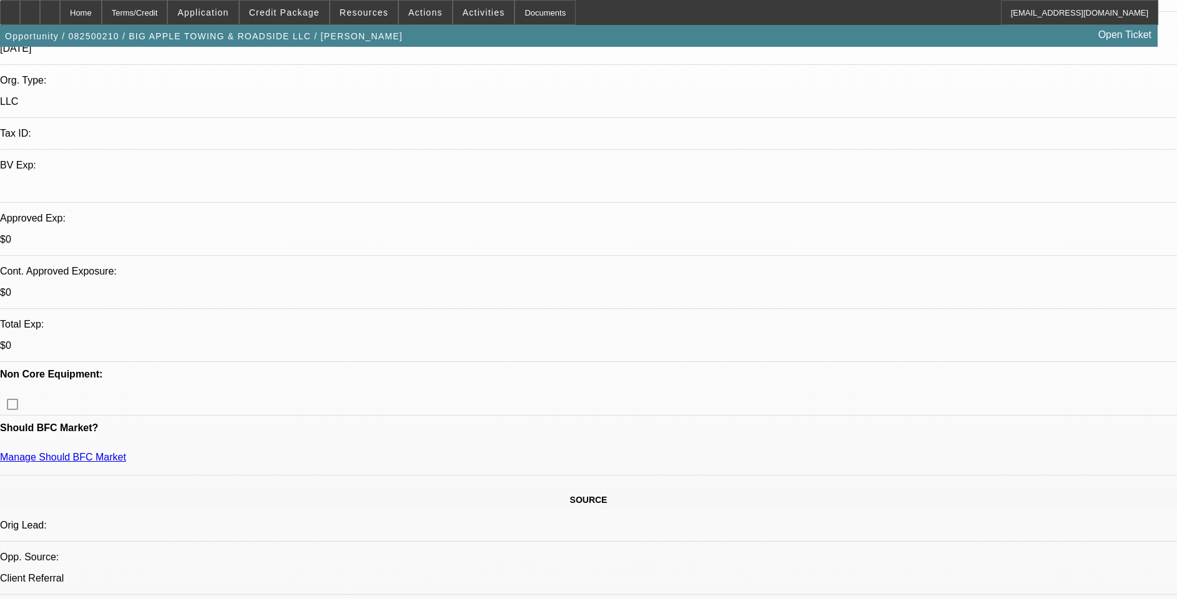
scroll to position [375, 0]
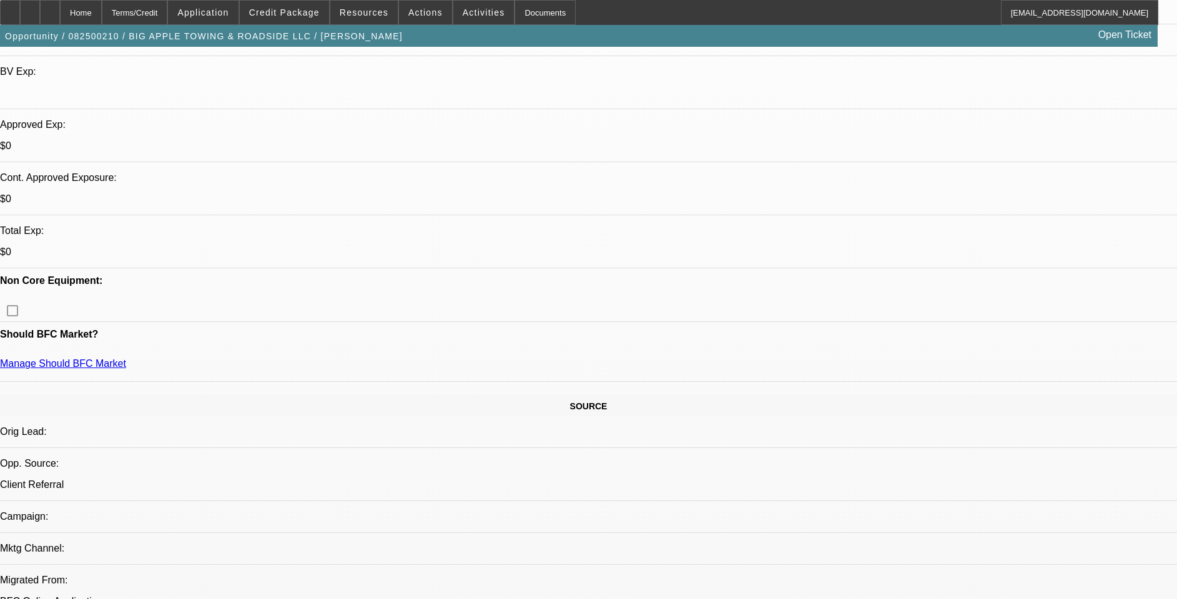
drag, startPoint x: 334, startPoint y: 414, endPoint x: 323, endPoint y: 418, distance: 12.1
drag, startPoint x: 323, startPoint y: 418, endPoint x: 644, endPoint y: 425, distance: 321.5
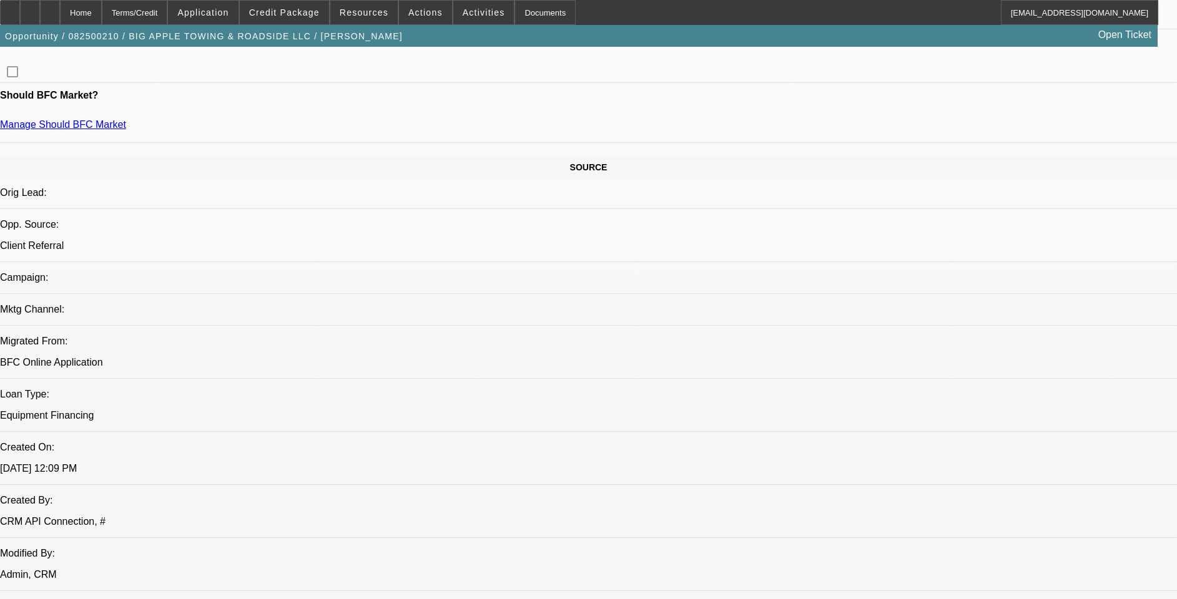
scroll to position [655, 0]
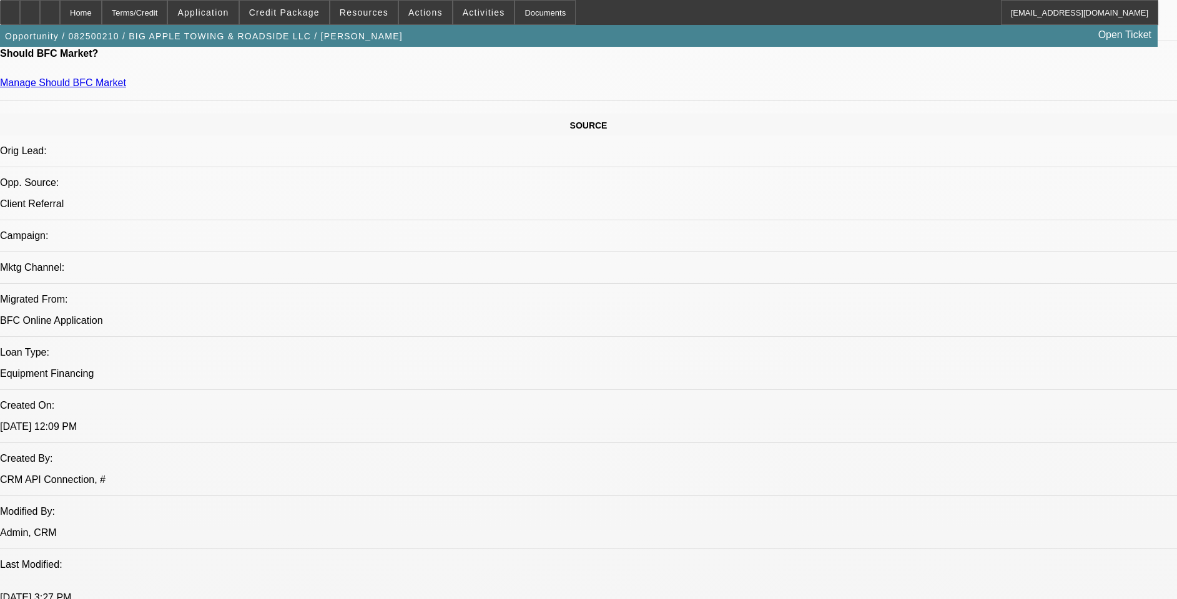
drag, startPoint x: 335, startPoint y: 145, endPoint x: 303, endPoint y: 146, distance: 32.5
drag, startPoint x: 303, startPoint y: 146, endPoint x: 409, endPoint y: 139, distance: 106.3
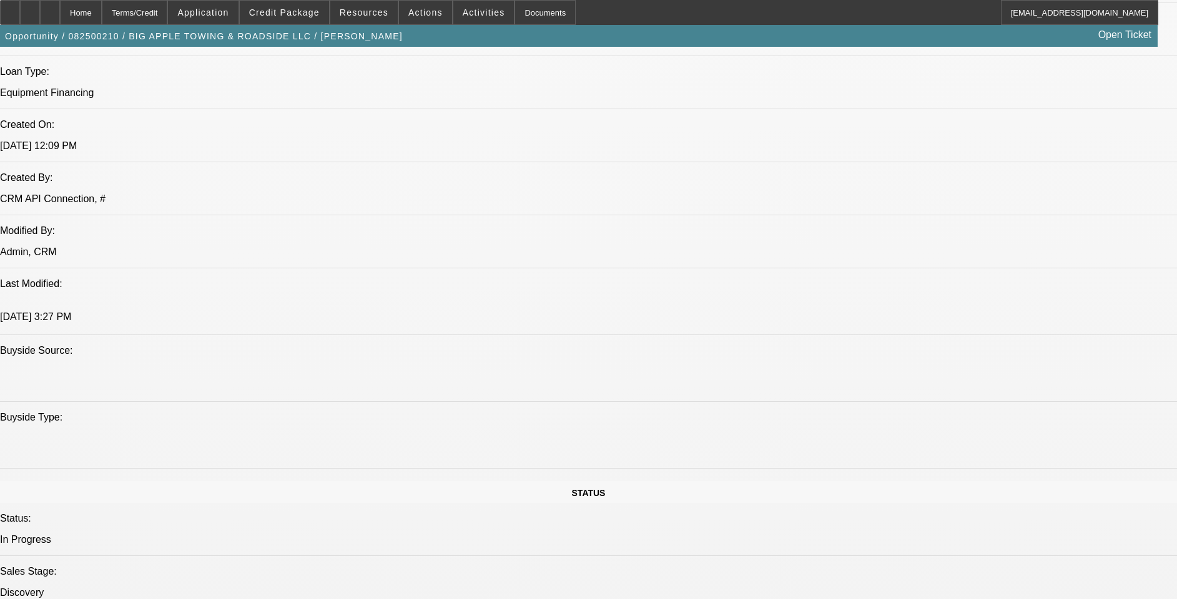
scroll to position [562, 0]
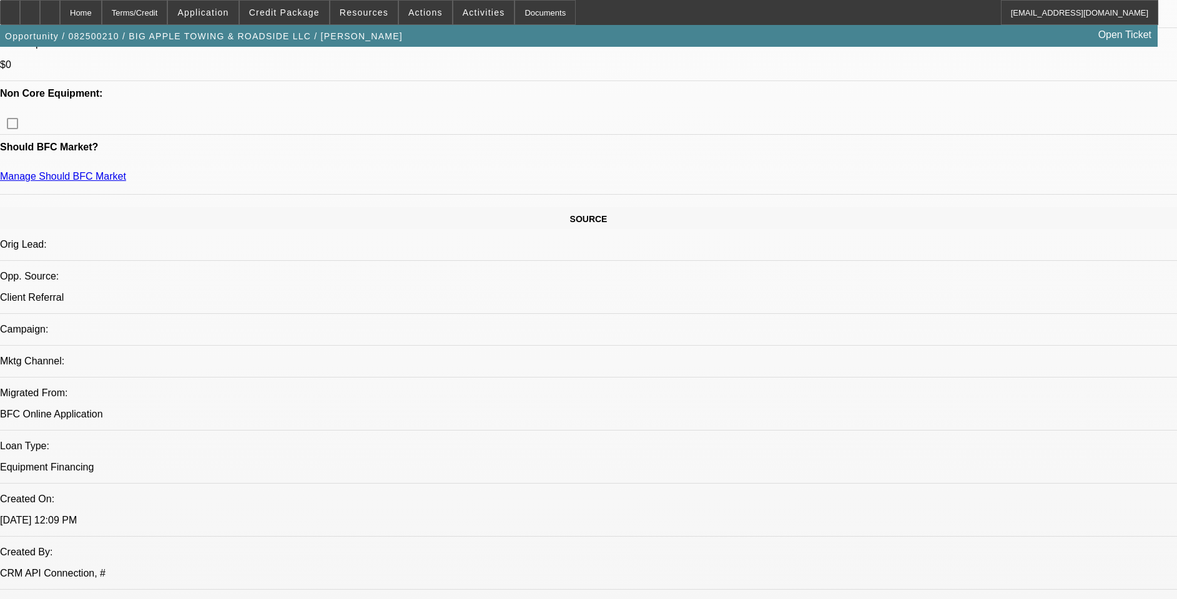
drag, startPoint x: 1090, startPoint y: 368, endPoint x: 1095, endPoint y: 382, distance: 14.8
drag, startPoint x: 1095, startPoint y: 382, endPoint x: 1068, endPoint y: 349, distance: 43.0
drag, startPoint x: 1078, startPoint y: 342, endPoint x: 1087, endPoint y: 377, distance: 36.2
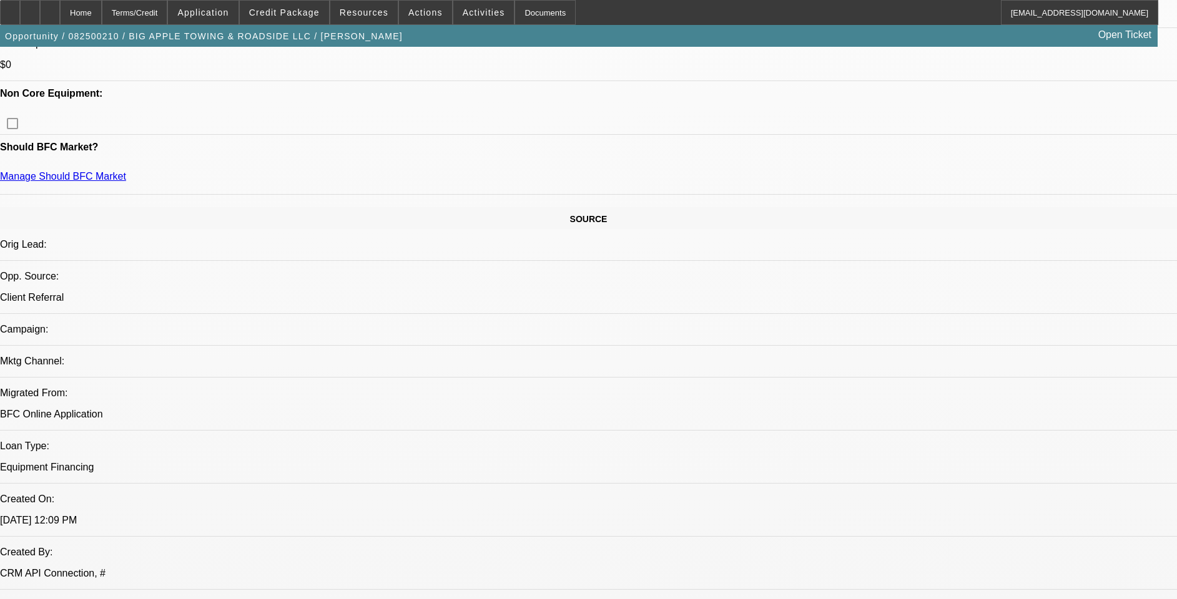
drag, startPoint x: 1087, startPoint y: 377, endPoint x: 1072, endPoint y: 351, distance: 30.0
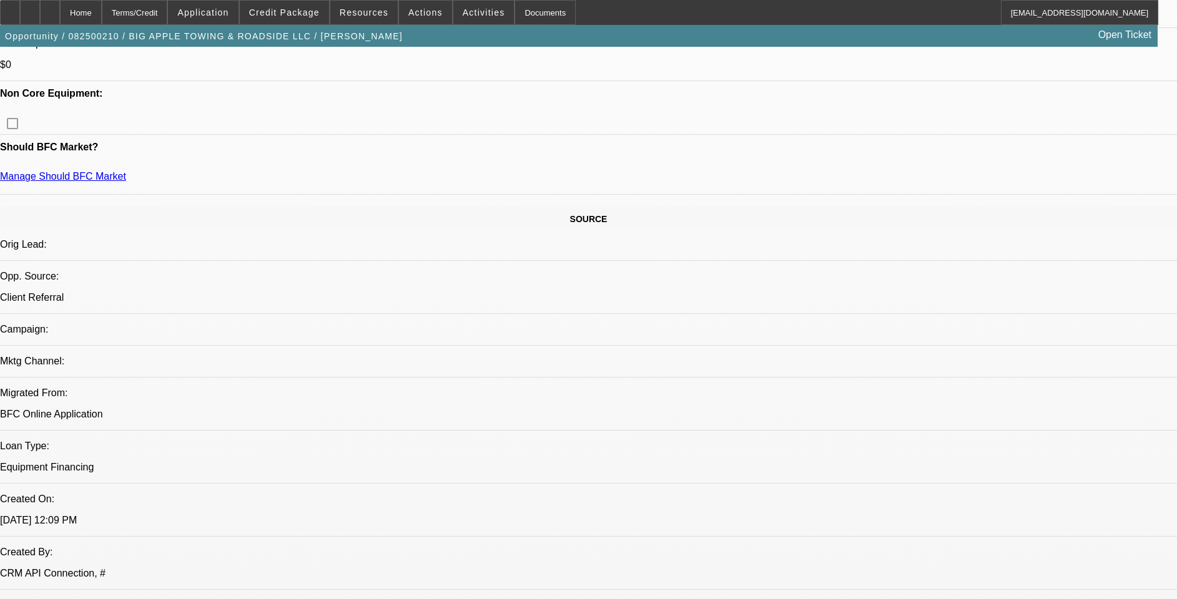
drag, startPoint x: 1079, startPoint y: 348, endPoint x: 1042, endPoint y: 369, distance: 42.5
drag, startPoint x: 1042, startPoint y: 369, endPoint x: 912, endPoint y: 355, distance: 131.2
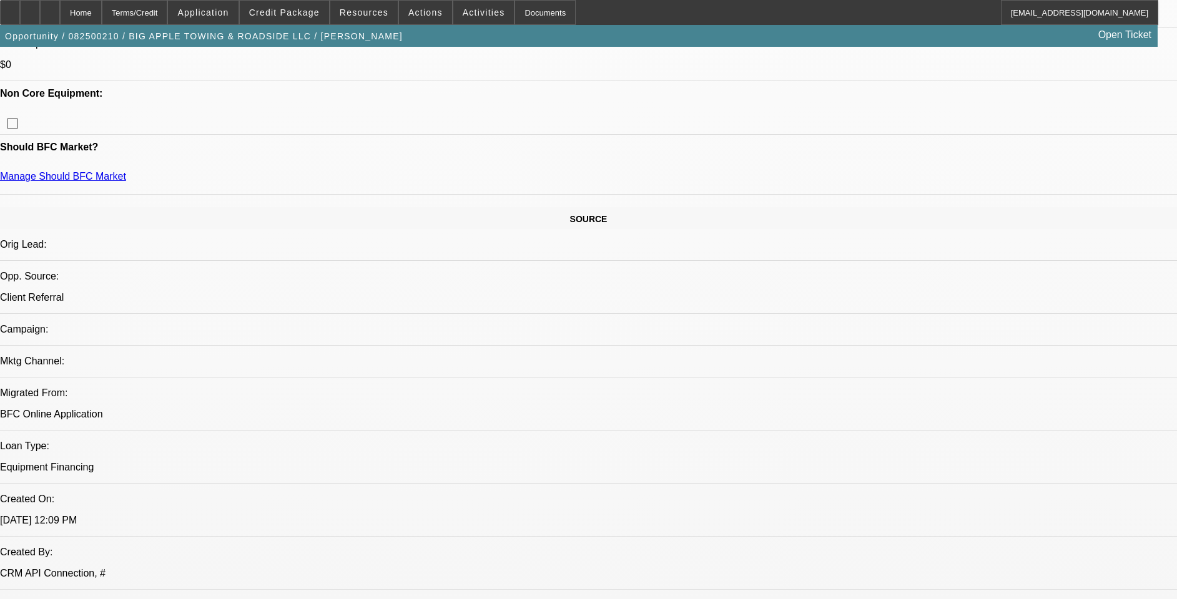
drag, startPoint x: 926, startPoint y: 359, endPoint x: 902, endPoint y: 361, distance: 23.8
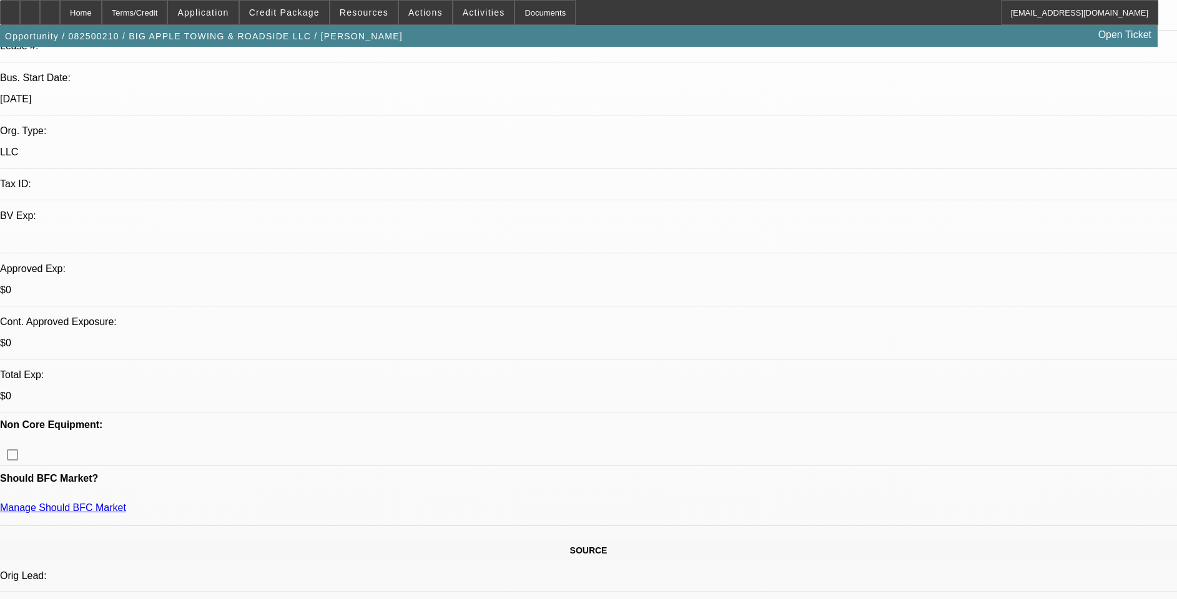
scroll to position [0, 0]
